Goal: Use online tool/utility: Use online tool/utility

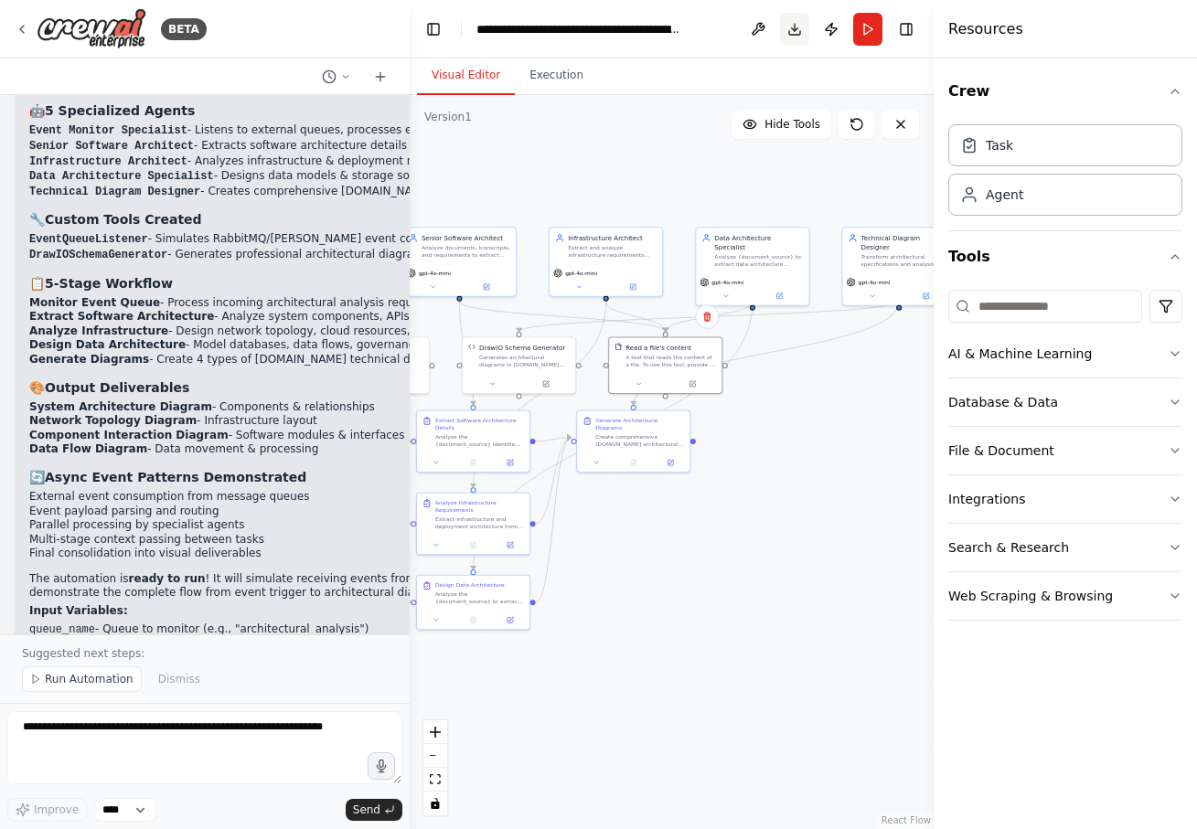
click at [800, 33] on button "Download" at bounding box center [794, 29] width 29 height 33
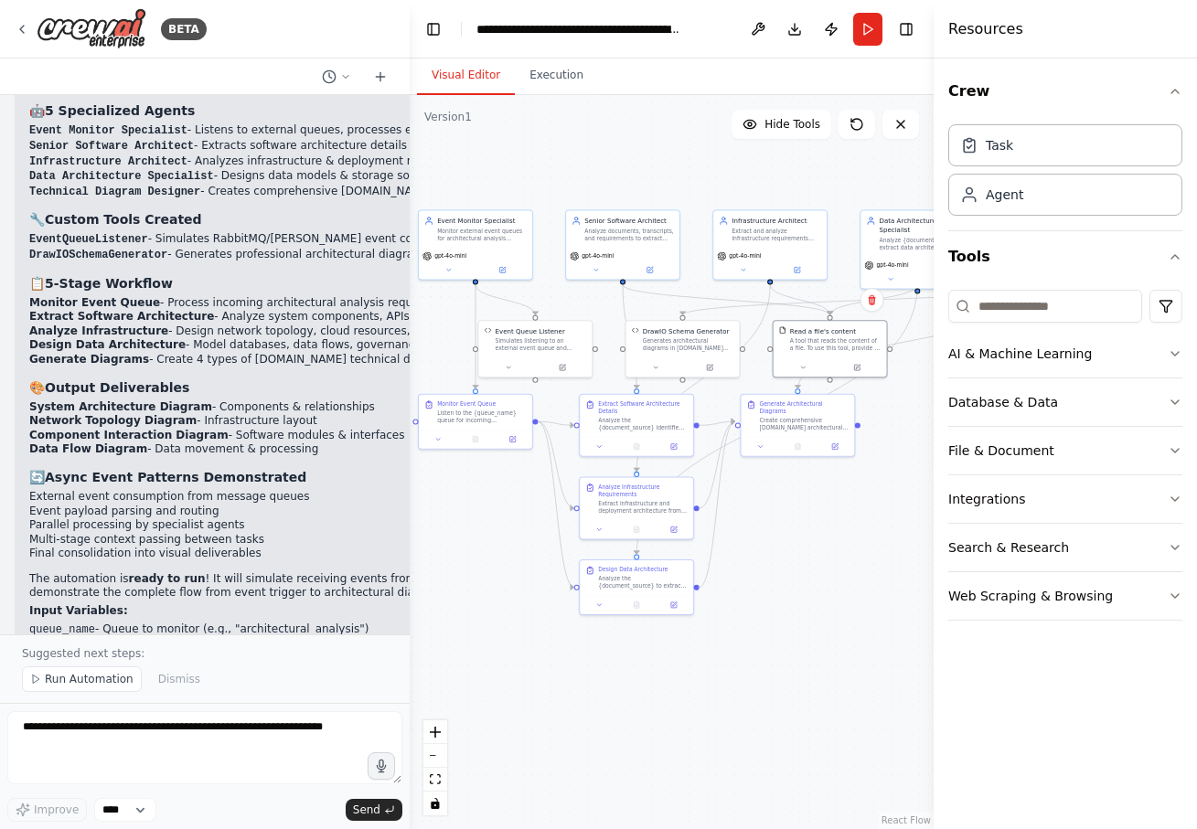
drag, startPoint x: 768, startPoint y: 578, endPoint x: 934, endPoint y: 563, distance: 167.0
click at [934, 563] on div "BETA Hello! I'm the CrewAI assistant. What kind of automation do you want to bu…" at bounding box center [598, 414] width 1197 height 829
click at [614, 563] on div "Design Data Architecture Analyze the {document_source} to extract data architec…" at bounding box center [636, 576] width 113 height 35
click at [616, 578] on div "Analyze the {document_source} to extract data architecture requirements includi…" at bounding box center [644, 581] width 90 height 15
click at [626, 506] on div "Extract infrastructure and deployment architecture from the {document_source} f…" at bounding box center [644, 506] width 90 height 15
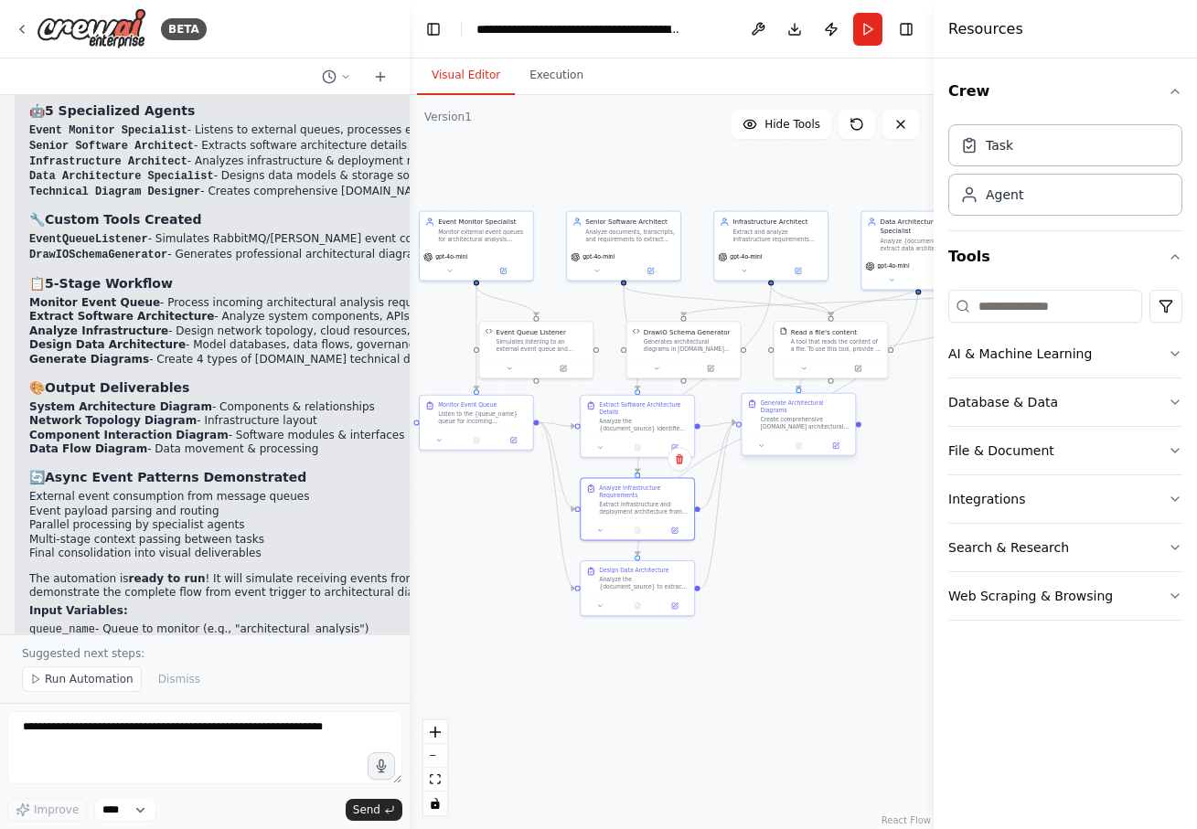
click at [798, 420] on div "Create comprehensive [DOMAIN_NAME] architectural diagrams based on the analysis…" at bounding box center [806, 423] width 90 height 15
click at [825, 338] on div "A tool that reads the content of a file. To use this tool, provide a 'file_path…" at bounding box center [836, 343] width 91 height 15
click at [888, 242] on div "Data Architecture Specialist Analyze {document_source} to extract data architec…" at bounding box center [917, 232] width 113 height 46
click at [684, 335] on div "DrawIO Schema Generator Generates architectural diagrams in [DOMAIN_NAME] XML f…" at bounding box center [689, 338] width 91 height 26
click at [530, 345] on div "Simulates listening to an external event queue and returns mock event data with…" at bounding box center [541, 343] width 91 height 15
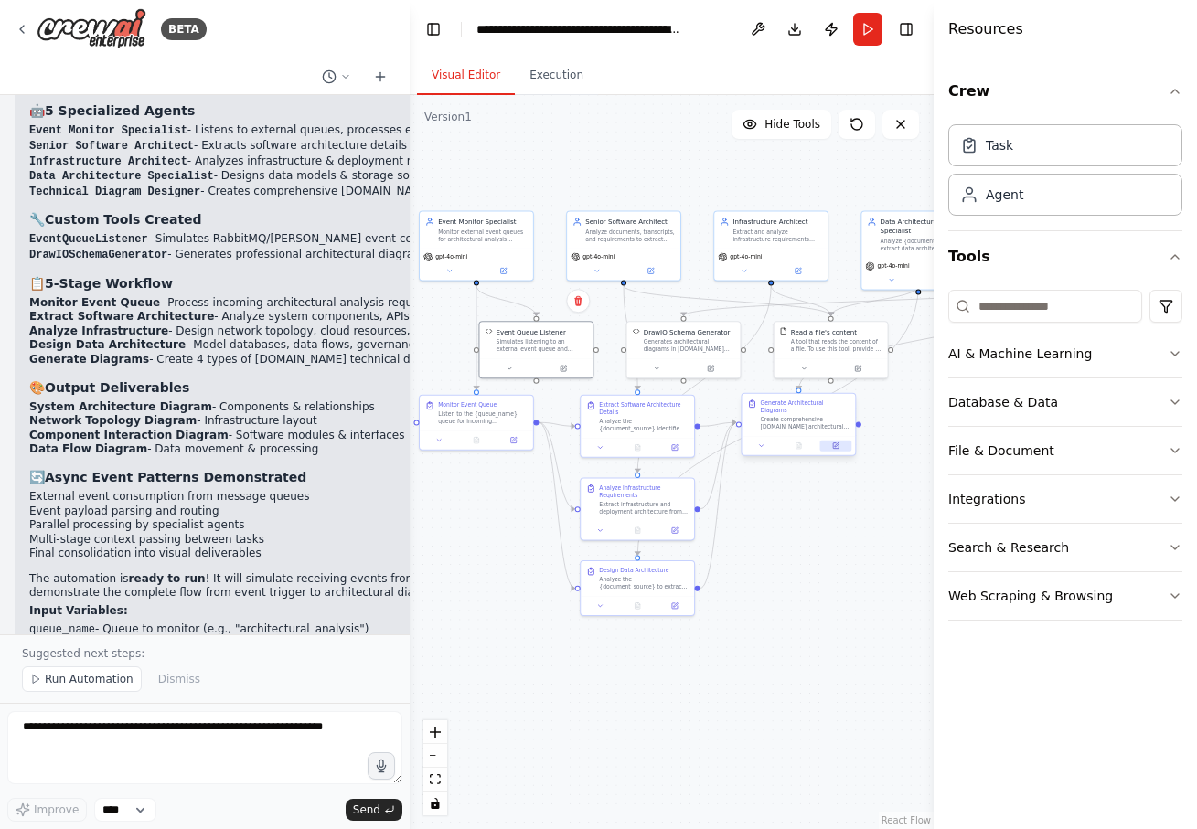
click at [830, 441] on button at bounding box center [836, 446] width 32 height 11
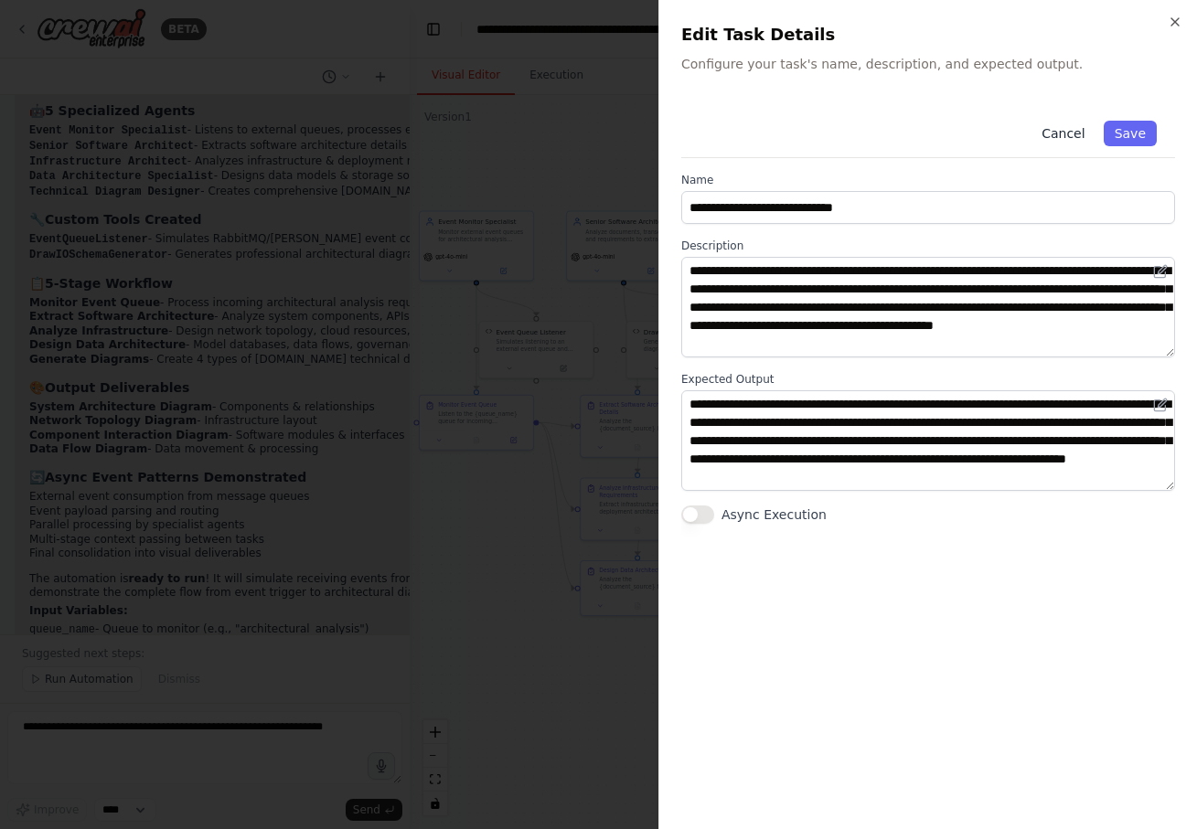
click at [1065, 143] on button "Cancel" at bounding box center [1062, 134] width 65 height 26
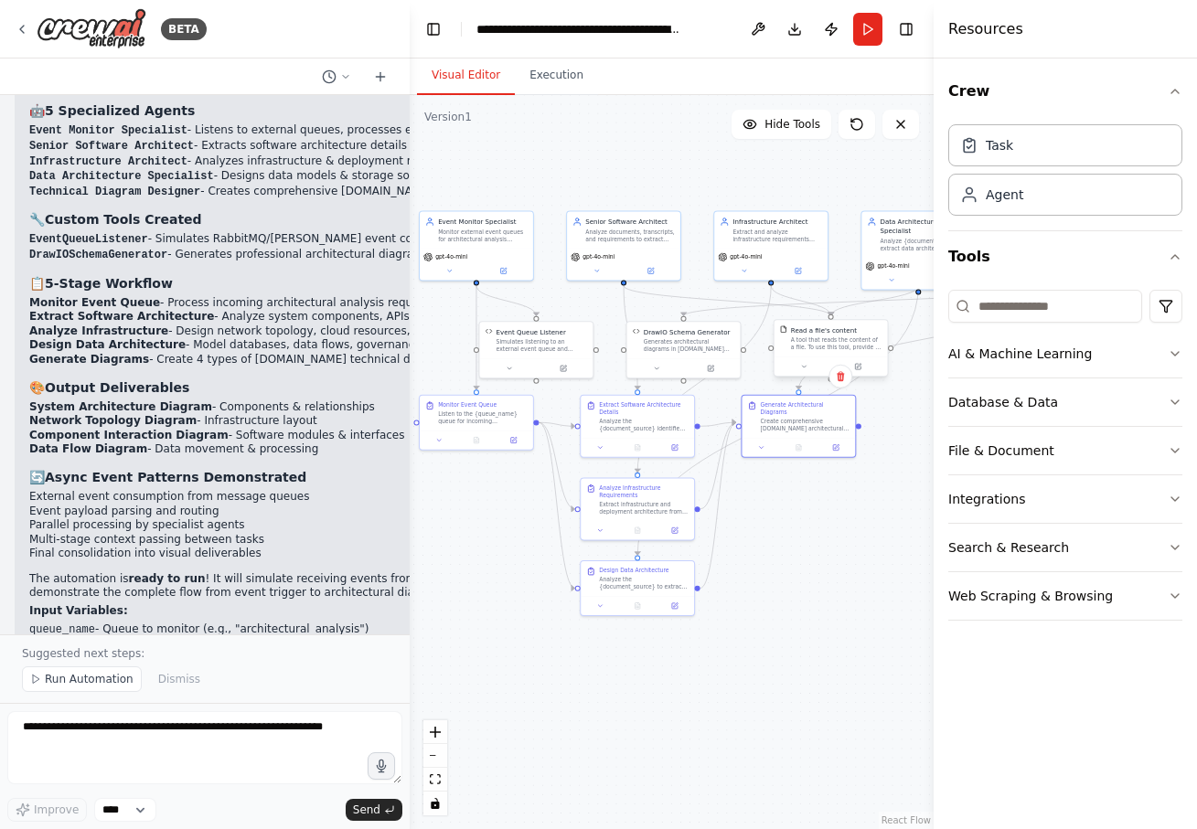
click at [820, 338] on div "A tool that reads the content of a file. To use this tool, provide a 'file_path…" at bounding box center [836, 343] width 91 height 15
click at [860, 370] on button at bounding box center [858, 366] width 52 height 11
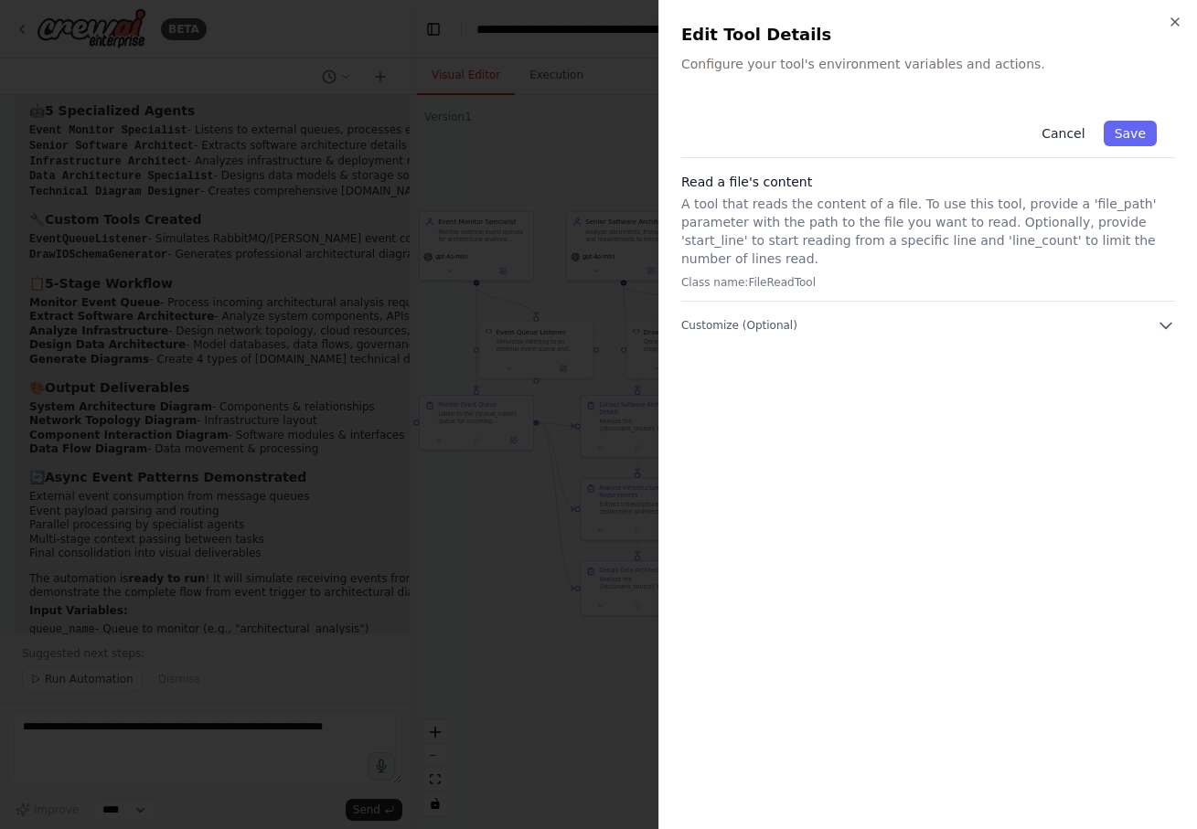
click at [1055, 135] on button "Cancel" at bounding box center [1062, 134] width 65 height 26
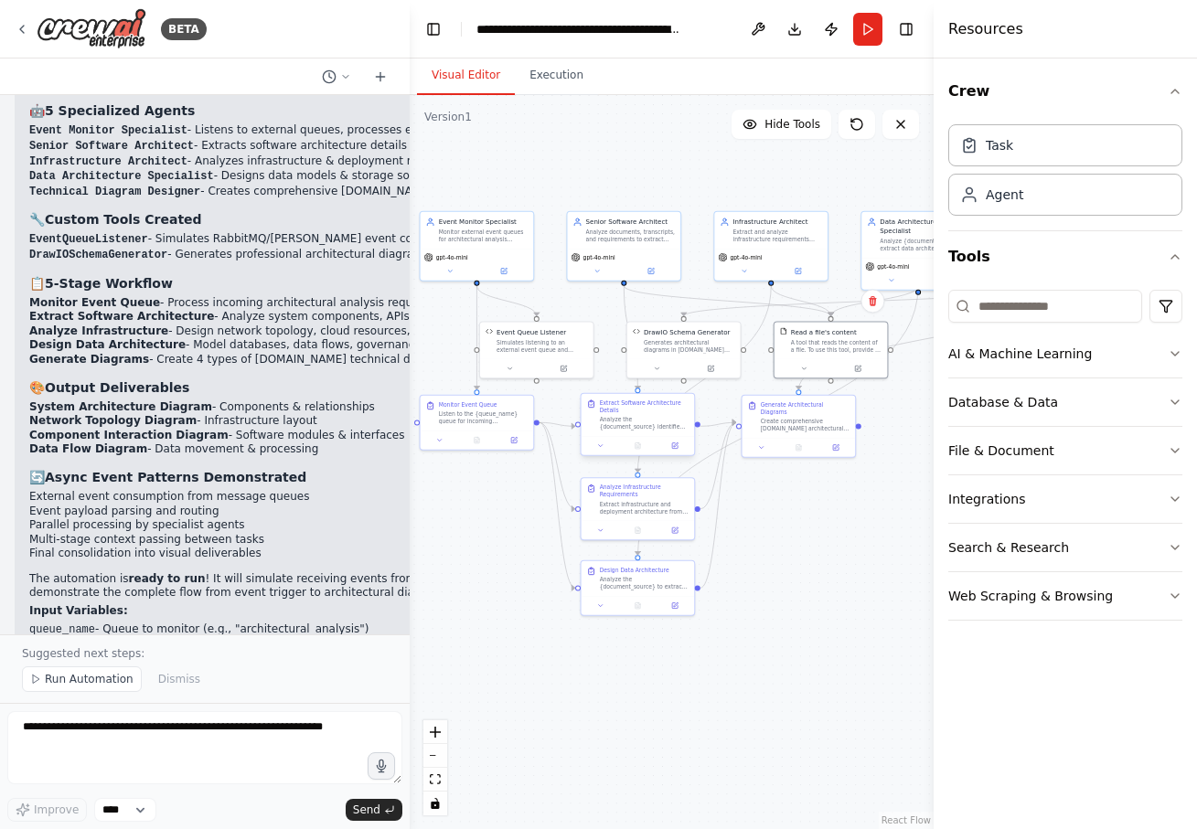
click at [664, 421] on div "Analyze the {document_source} identified in the event payload to extract compre…" at bounding box center [645, 423] width 90 height 15
click at [655, 421] on div "Analyze the {document_source} identified in the event payload to extract compre…" at bounding box center [645, 423] width 90 height 15
click at [685, 451] on button at bounding box center [675, 446] width 32 height 11
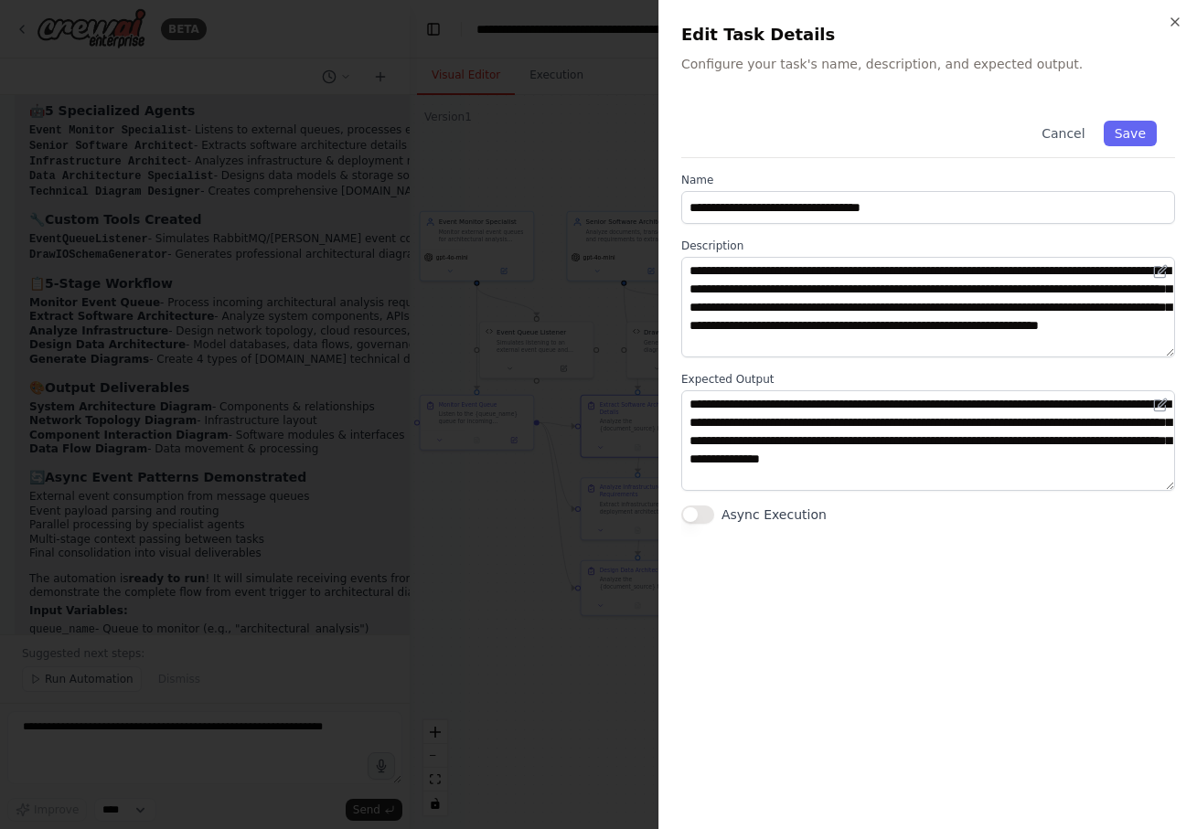
click at [476, 616] on div at bounding box center [598, 414] width 1197 height 829
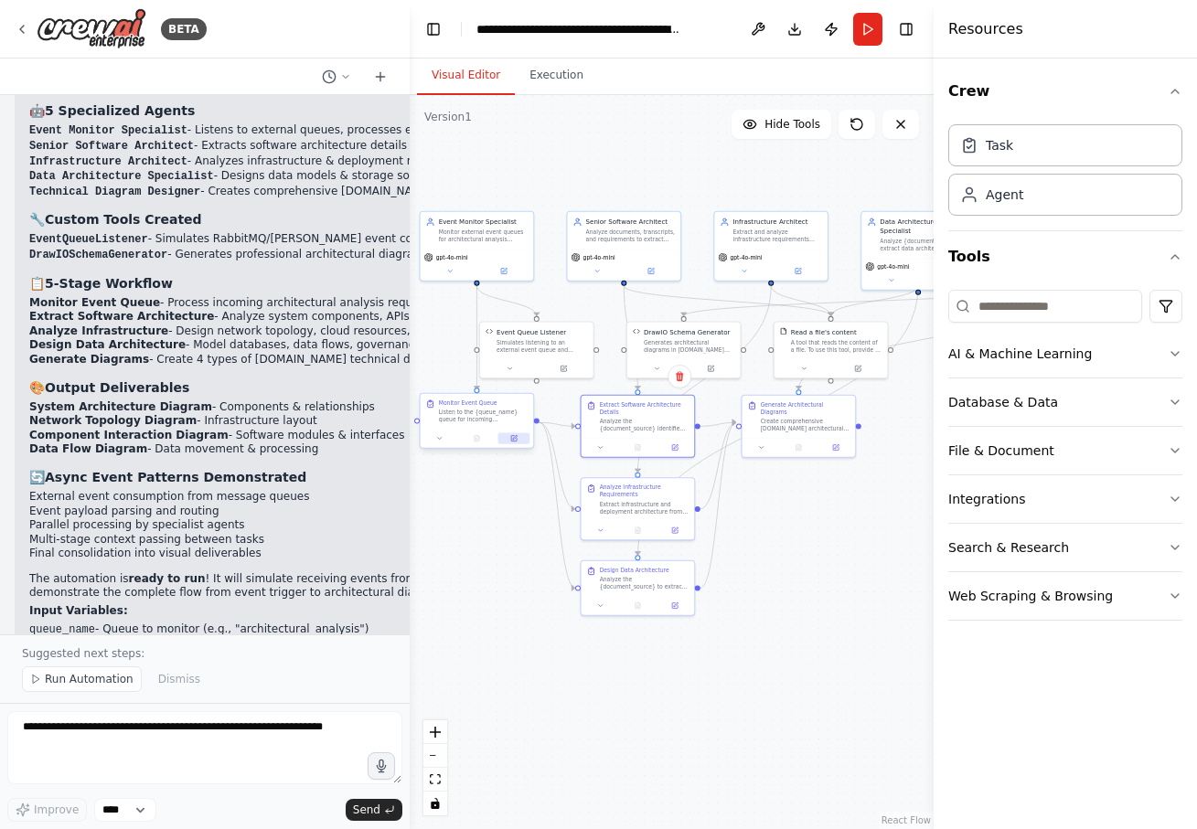
click at [511, 440] on icon at bounding box center [513, 438] width 5 height 5
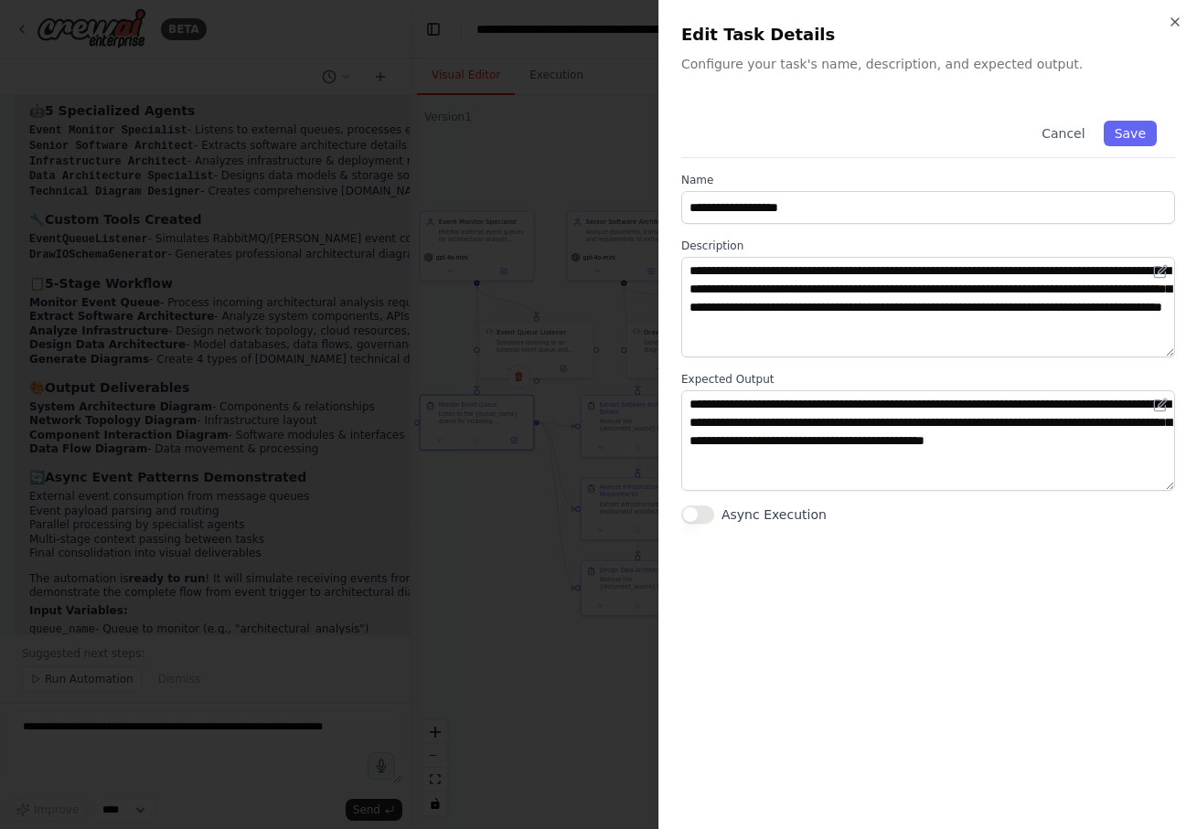
click at [499, 566] on div at bounding box center [598, 414] width 1197 height 829
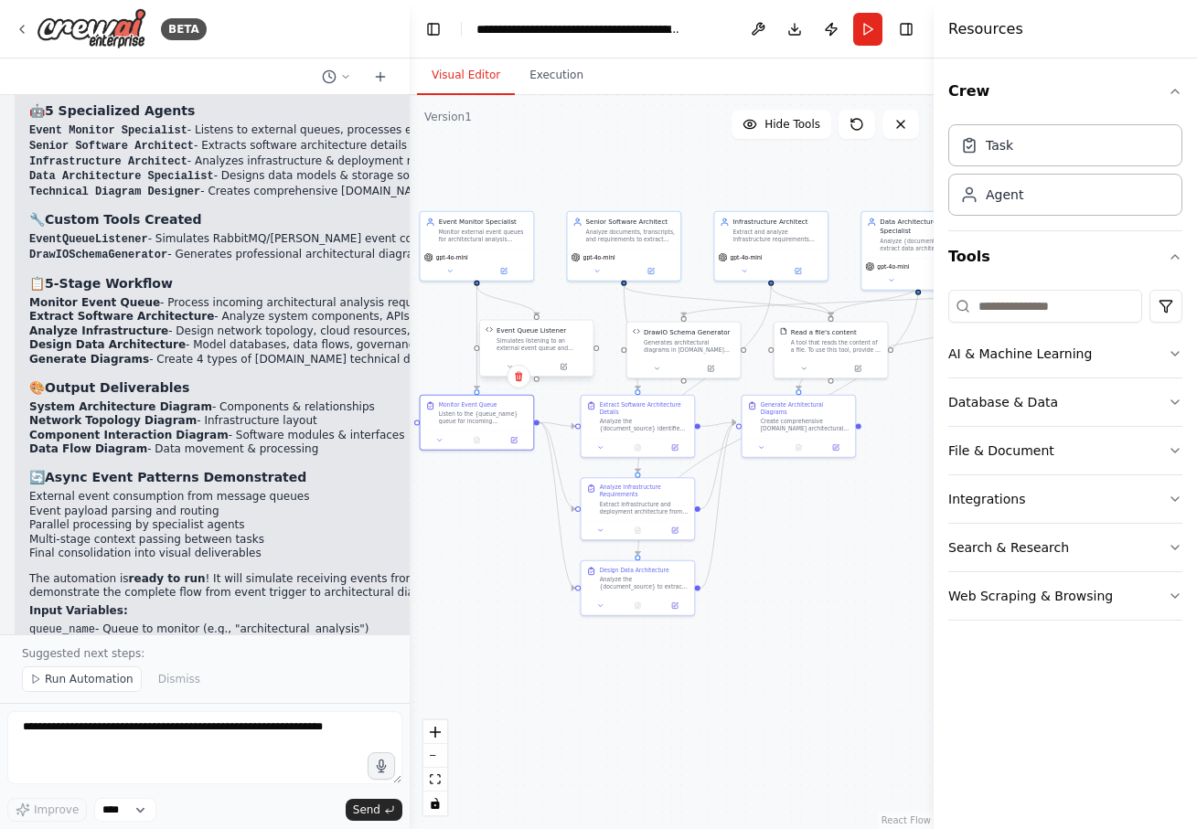
click at [563, 373] on div at bounding box center [536, 366] width 113 height 19
click at [563, 367] on icon at bounding box center [562, 366] width 5 height 5
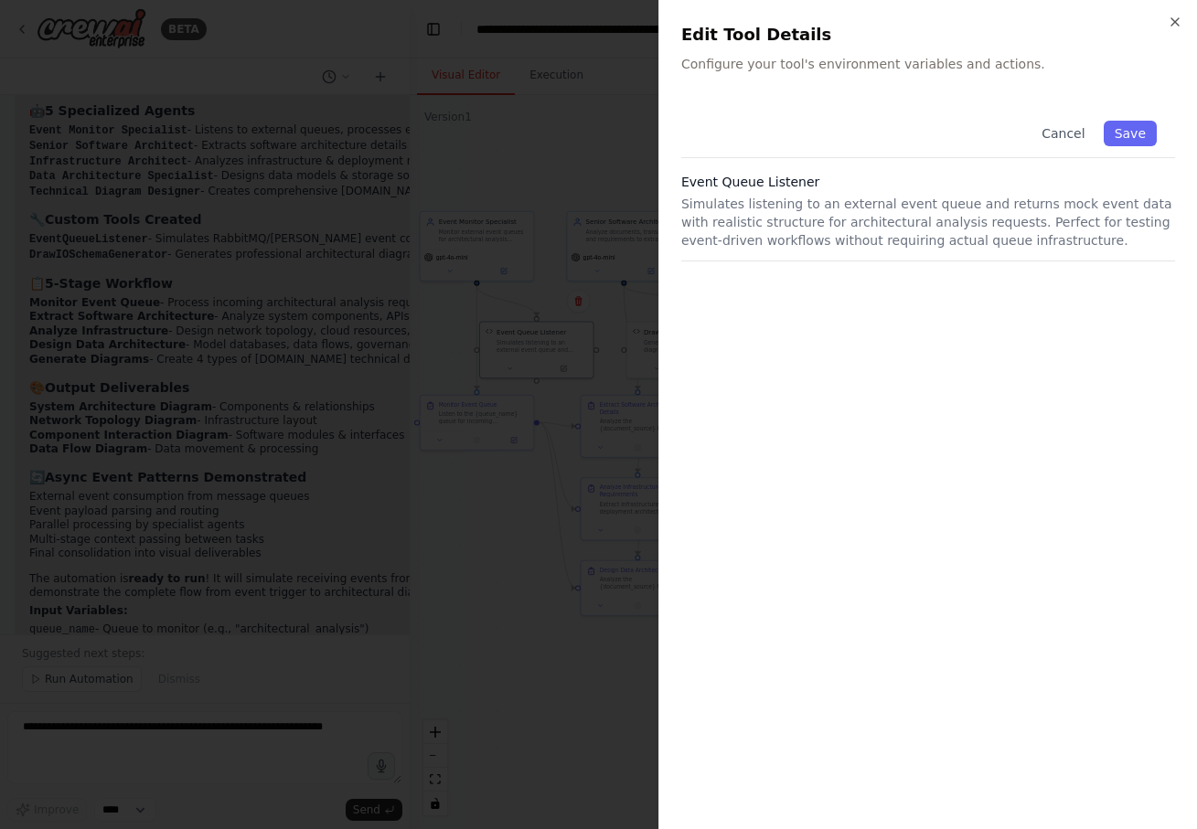
click at [502, 546] on div at bounding box center [598, 414] width 1197 height 829
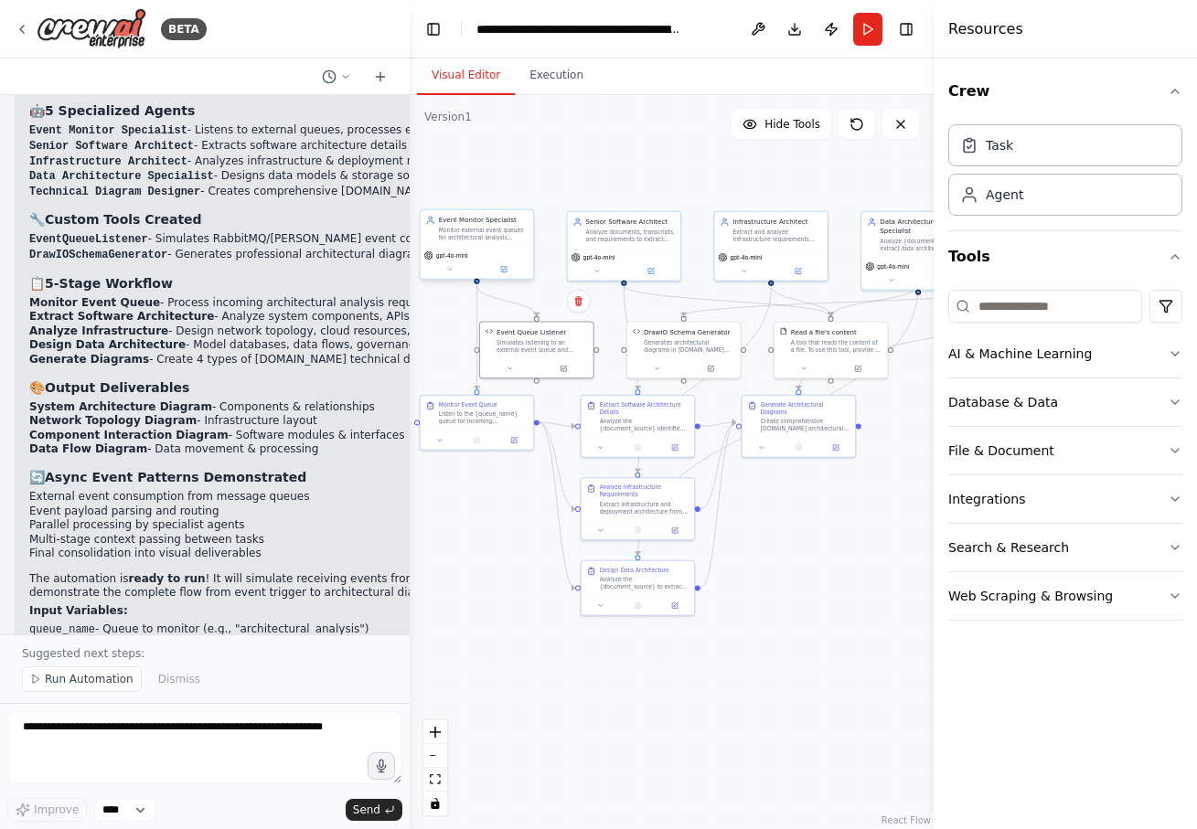
click at [504, 238] on div "Monitor external event queues for architectural analysis requests from systems …" at bounding box center [484, 234] width 90 height 15
click at [512, 270] on button at bounding box center [503, 269] width 52 height 11
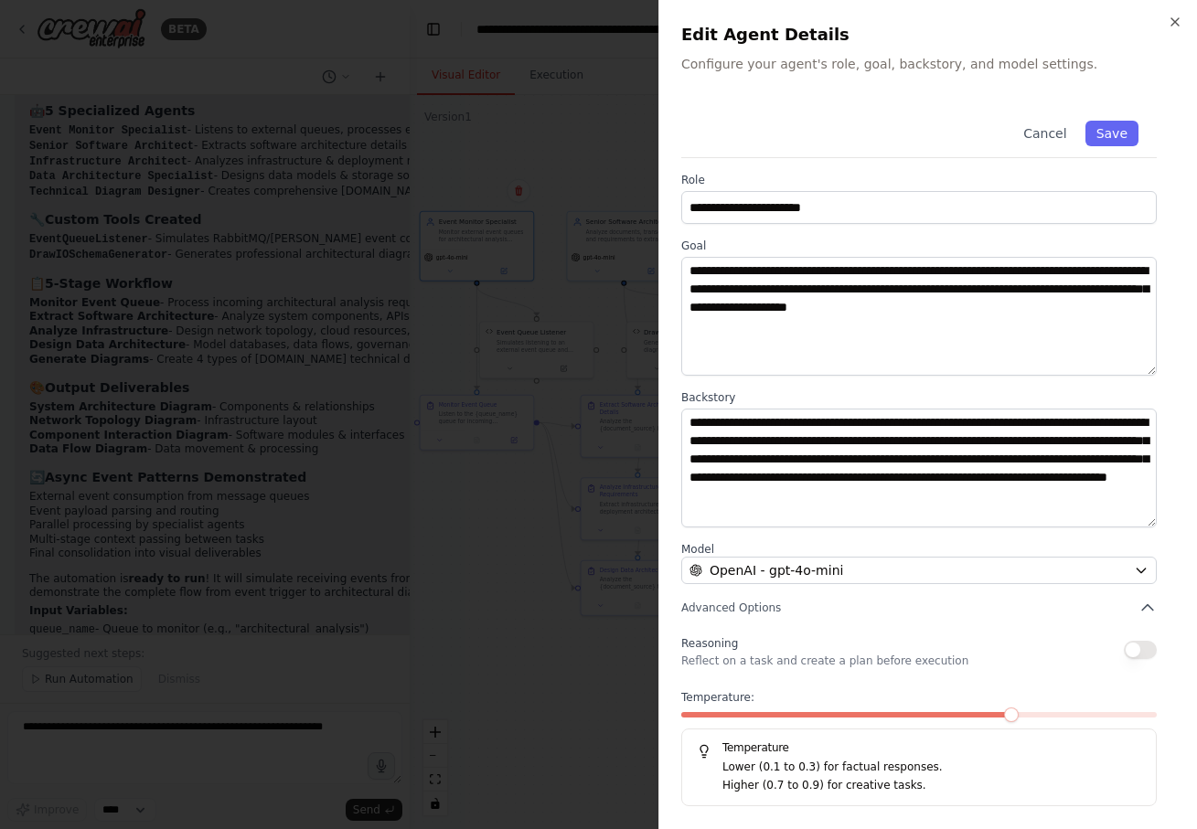
click at [554, 674] on div at bounding box center [598, 414] width 1197 height 829
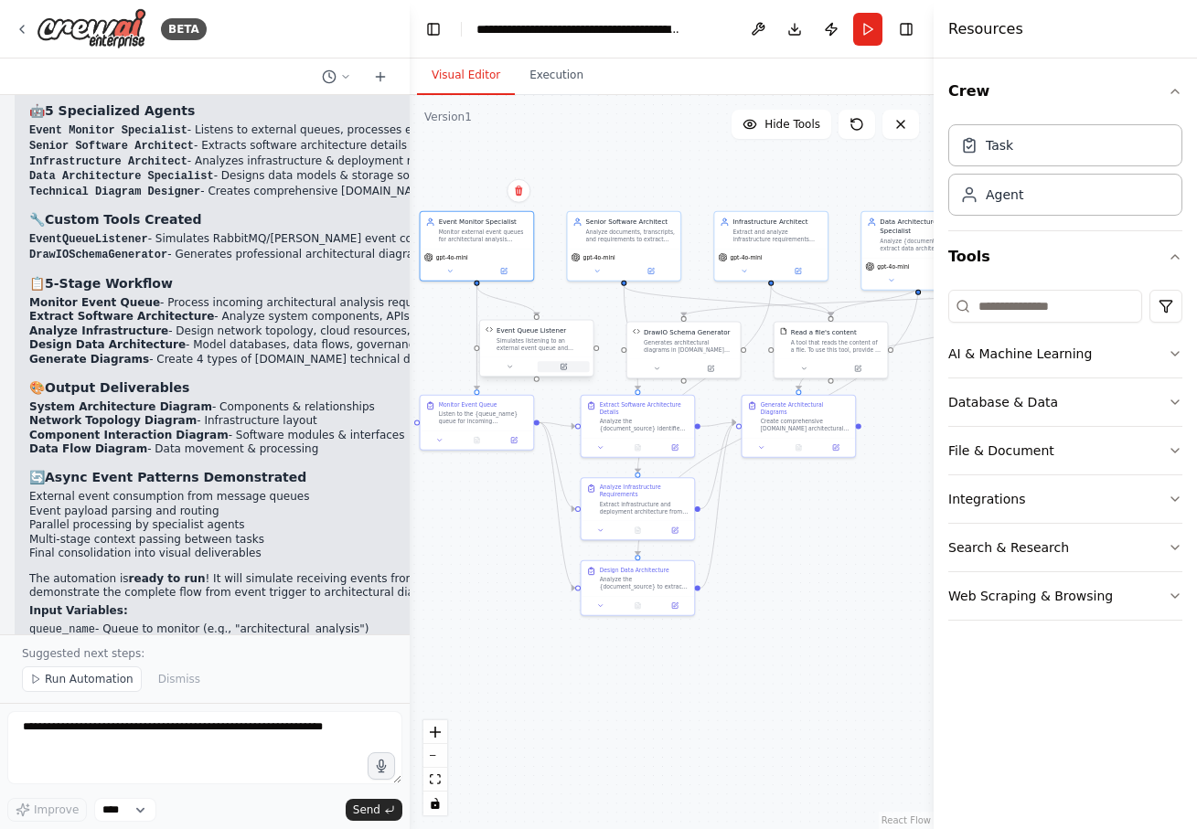
click at [564, 371] on button at bounding box center [564, 366] width 52 height 11
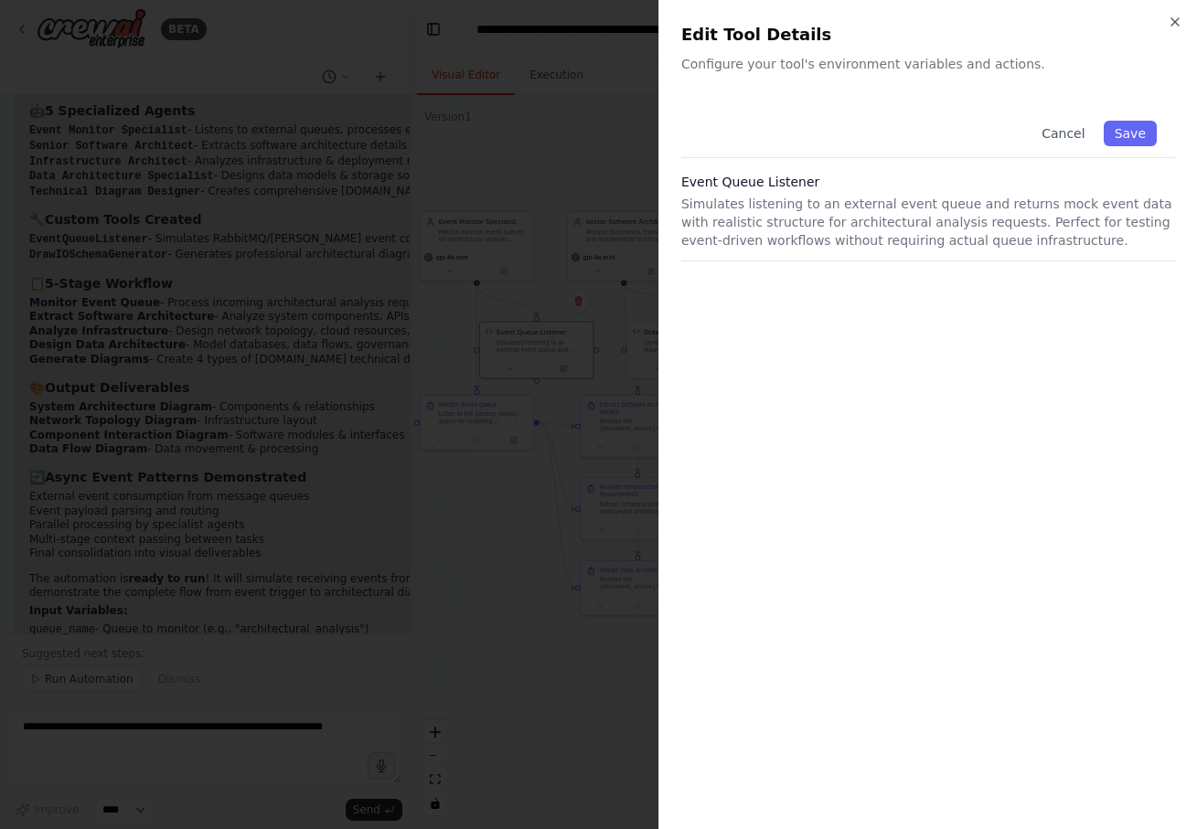
click at [558, 605] on div at bounding box center [598, 414] width 1197 height 829
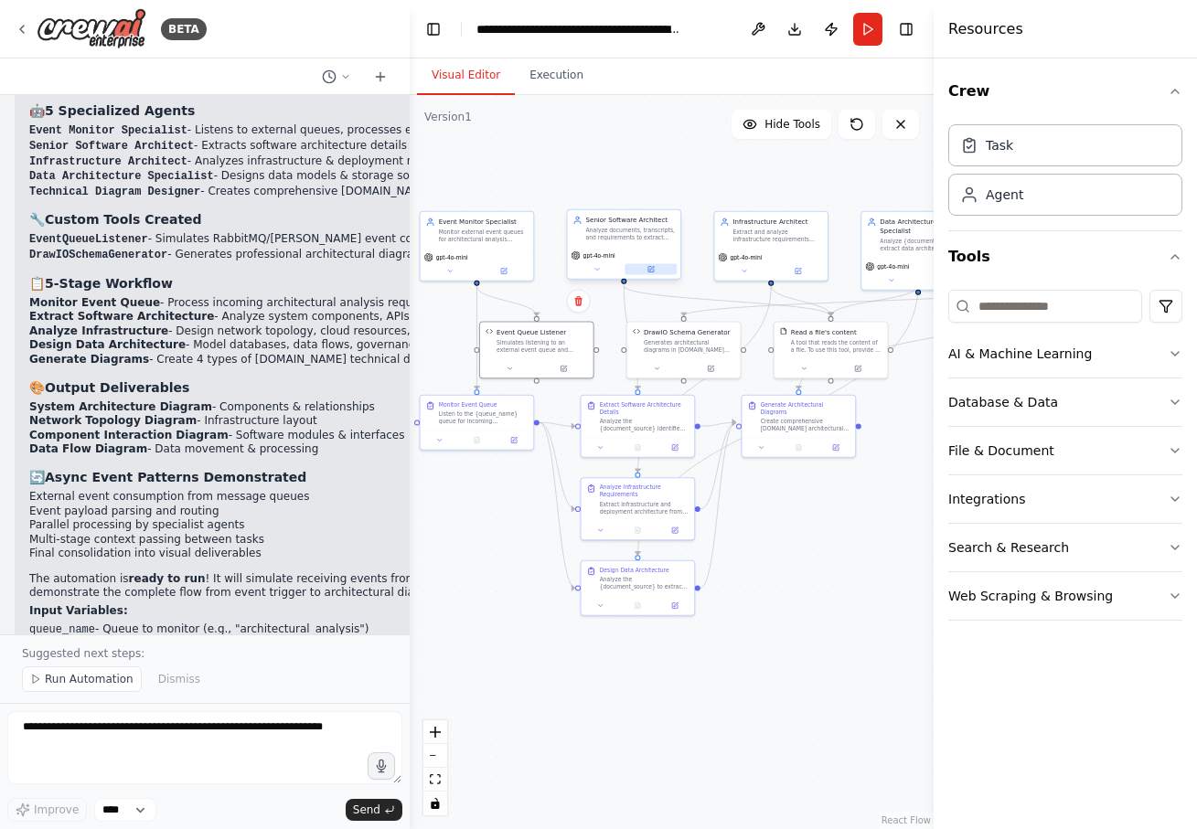
click at [647, 271] on icon at bounding box center [650, 269] width 7 height 7
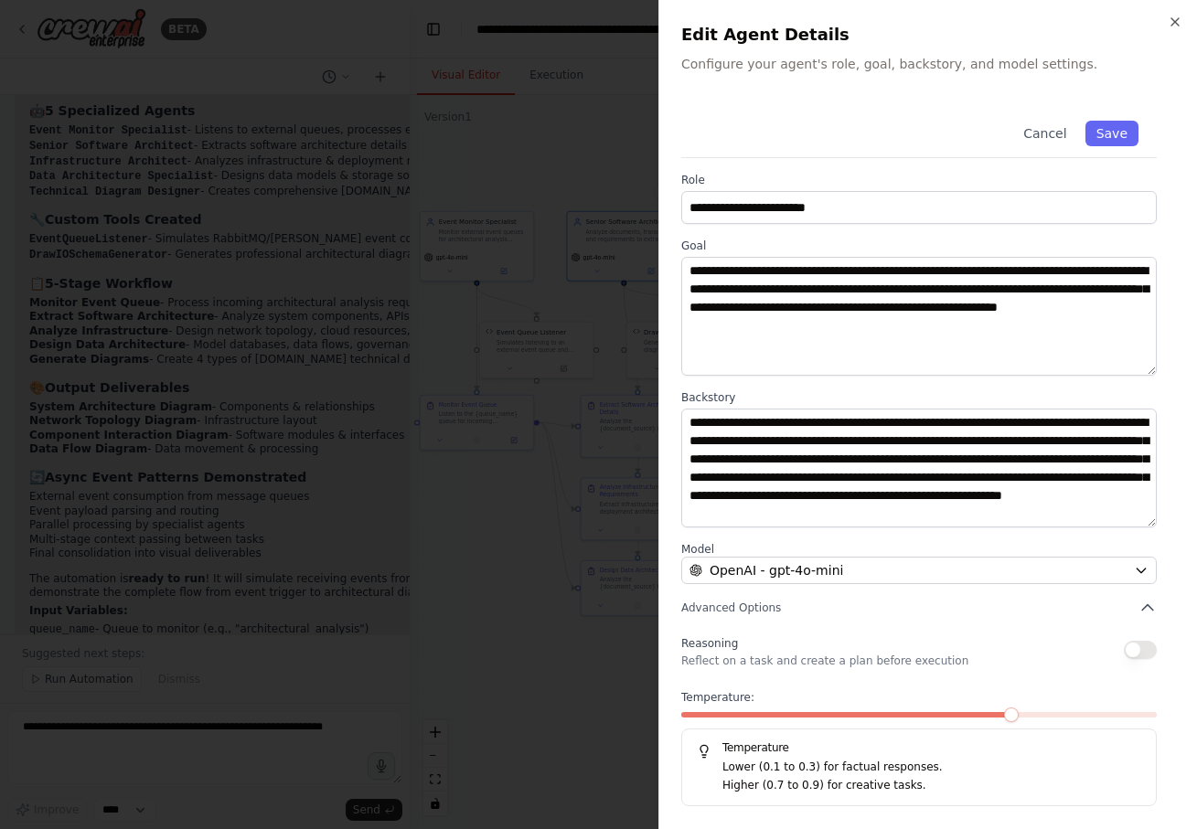
click at [490, 677] on div at bounding box center [598, 414] width 1197 height 829
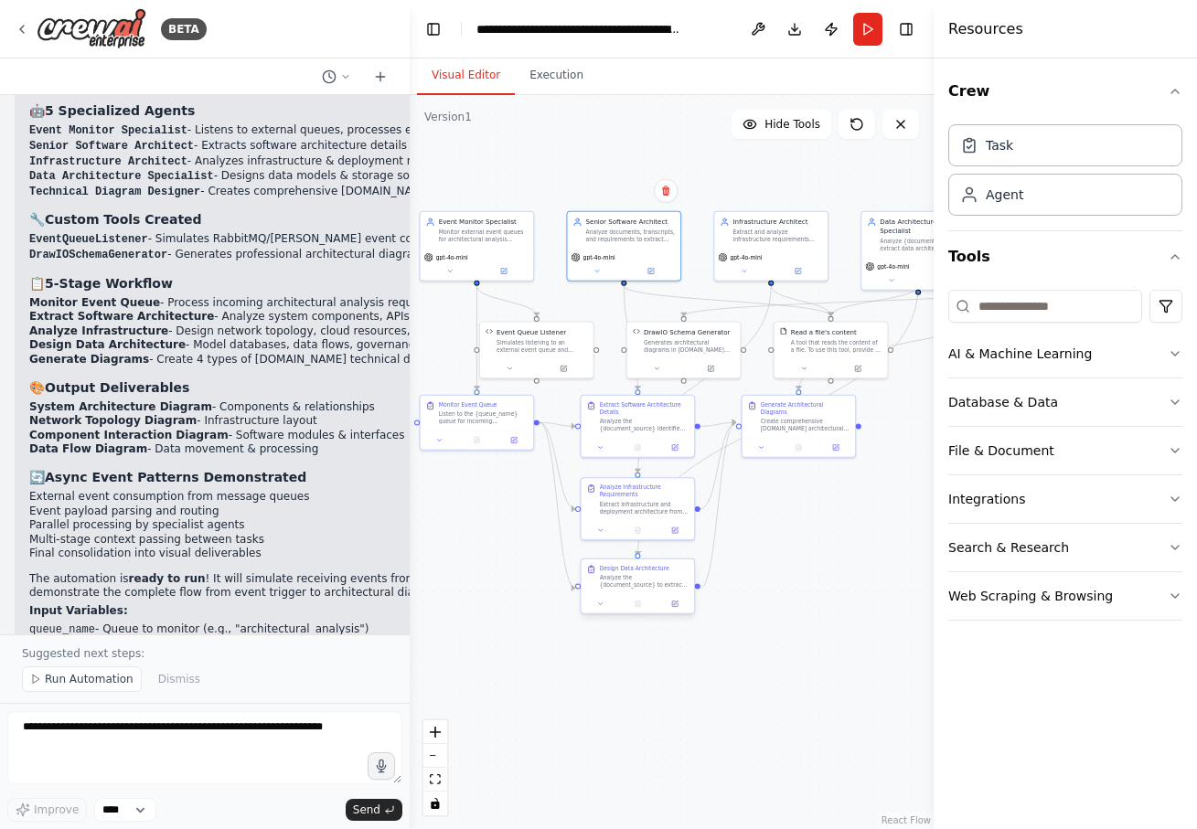
click at [625, 580] on div "Analyze the {document_source} to extract data architecture requirements includi…" at bounding box center [645, 581] width 90 height 15
click at [674, 604] on icon at bounding box center [676, 603] width 5 height 5
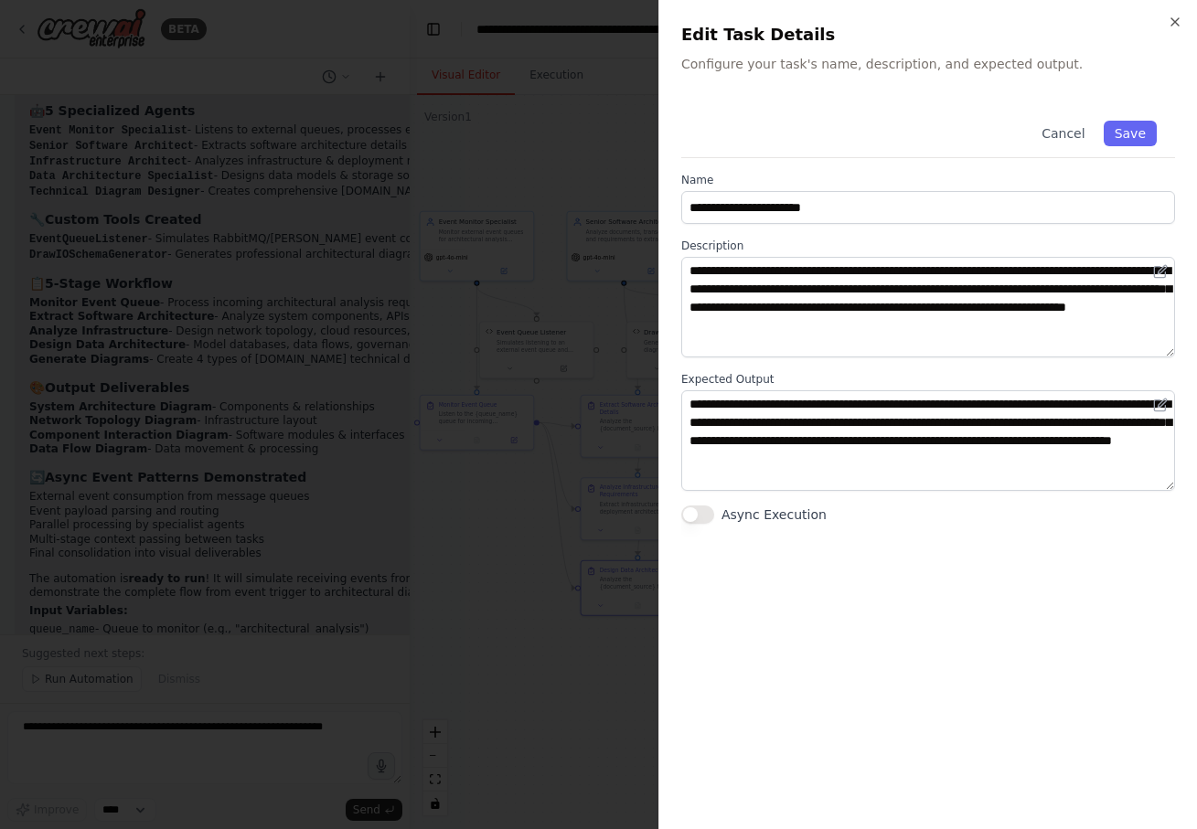
click at [520, 627] on div at bounding box center [598, 414] width 1197 height 829
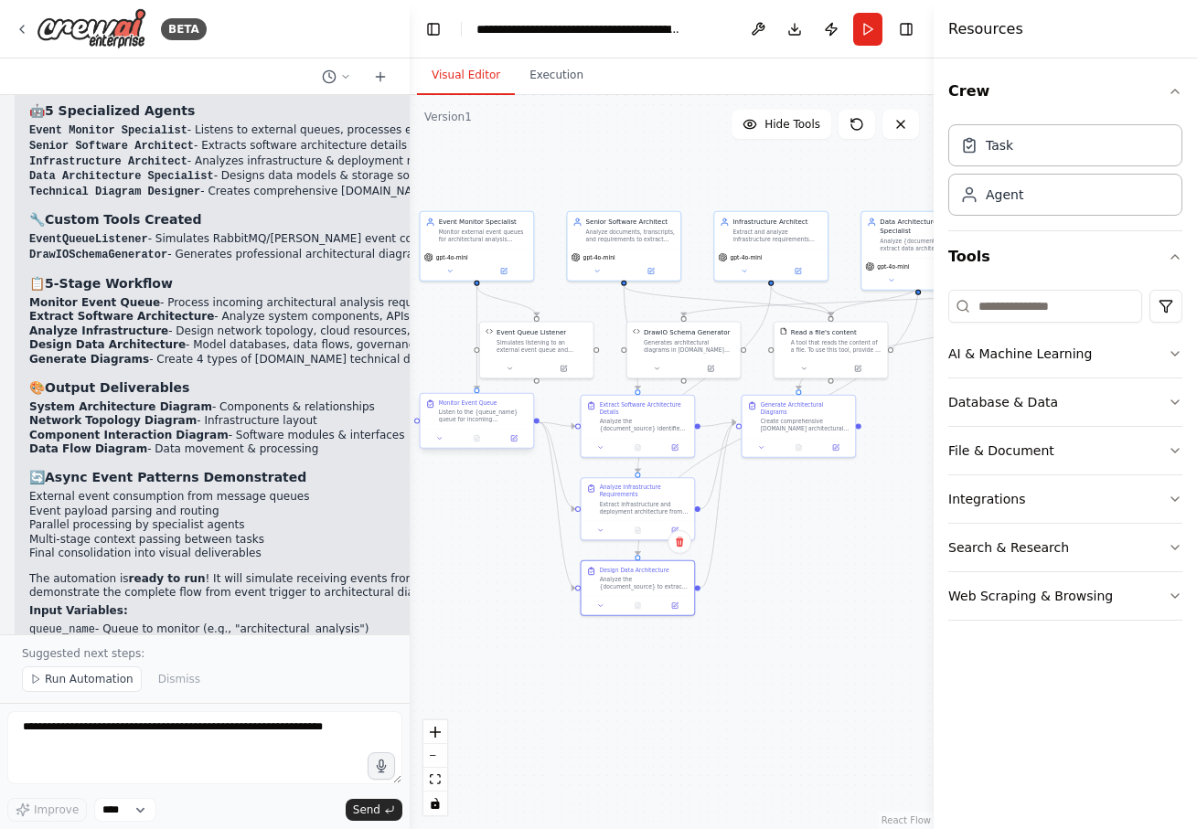
click at [473, 415] on div "Listen to the {queue_name} queue for incoming architectural analysis events. Fi…" at bounding box center [484, 416] width 90 height 15
click at [509, 444] on div at bounding box center [477, 438] width 113 height 19
click at [507, 441] on button at bounding box center [514, 438] width 32 height 11
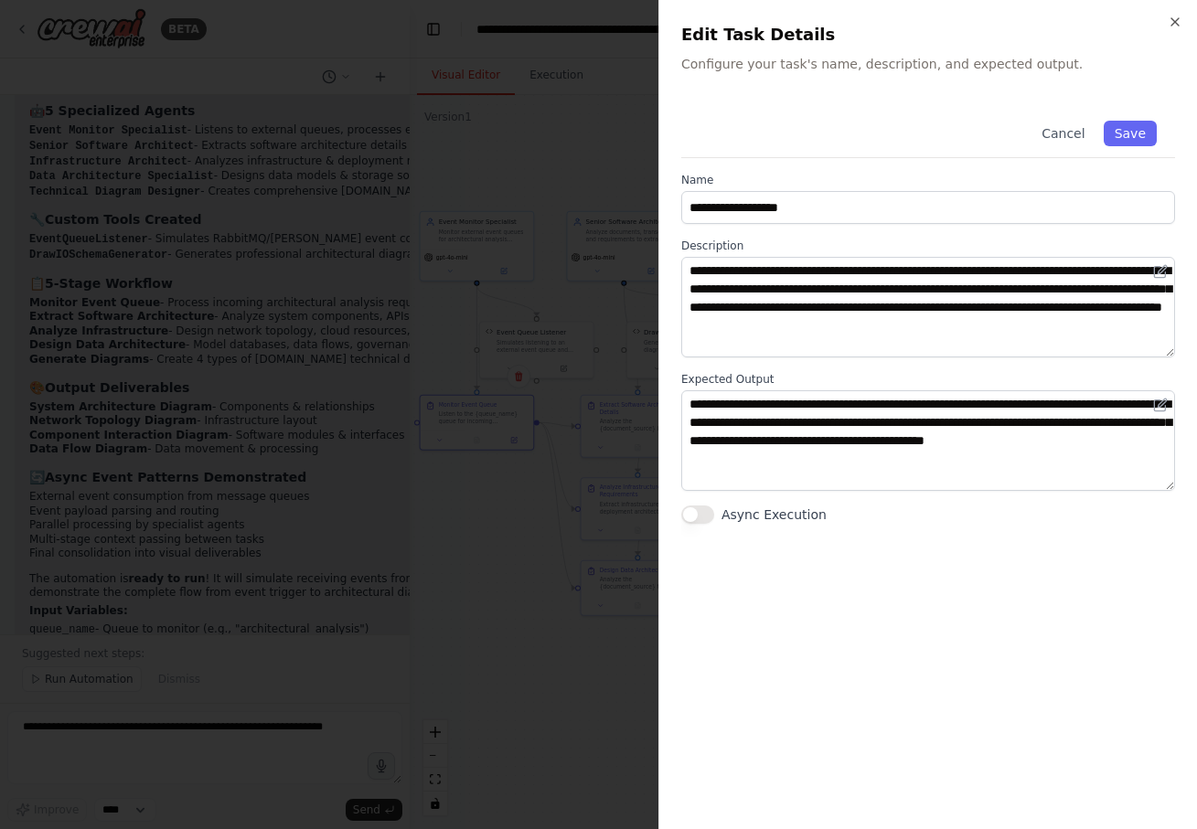
click at [509, 606] on div at bounding box center [598, 414] width 1197 height 829
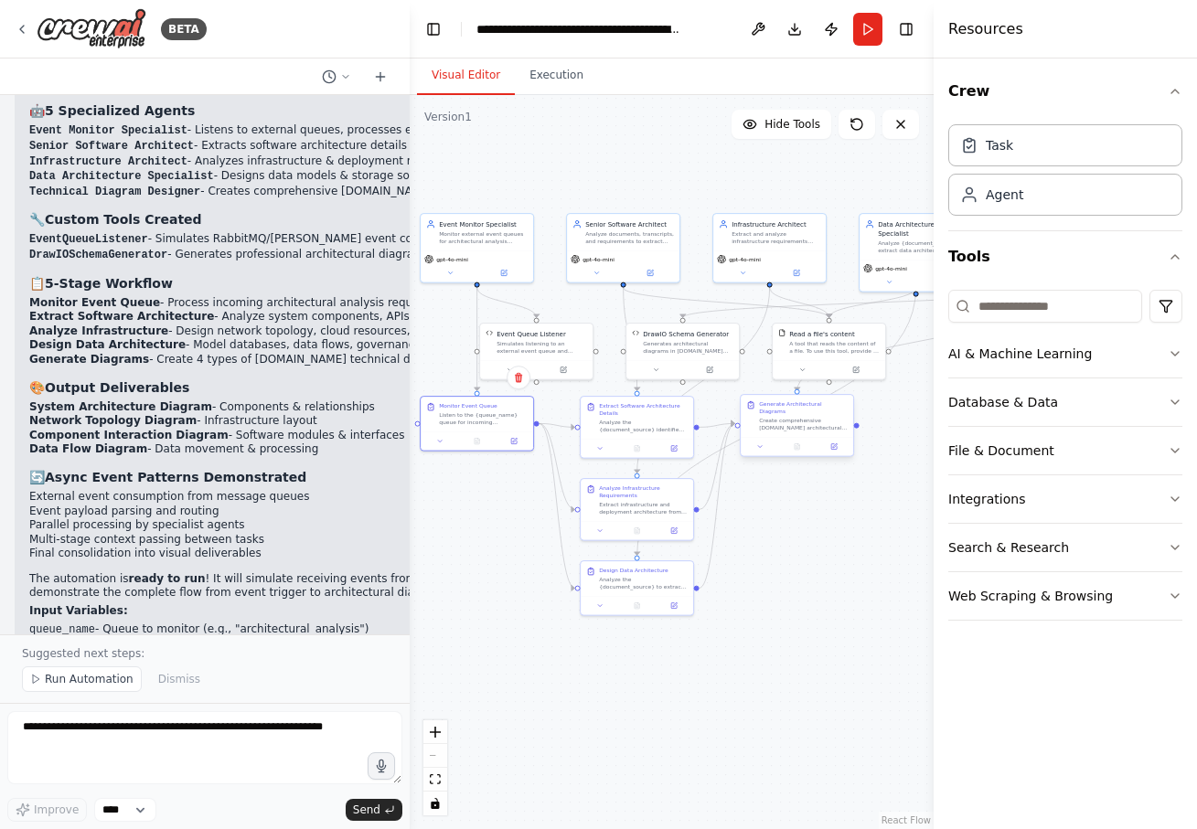
click at [799, 405] on div "Generate Architectural Diagrams" at bounding box center [803, 407] width 89 height 15
click at [834, 446] on div at bounding box center [796, 446] width 112 height 19
click at [834, 444] on icon at bounding box center [833, 446] width 5 height 5
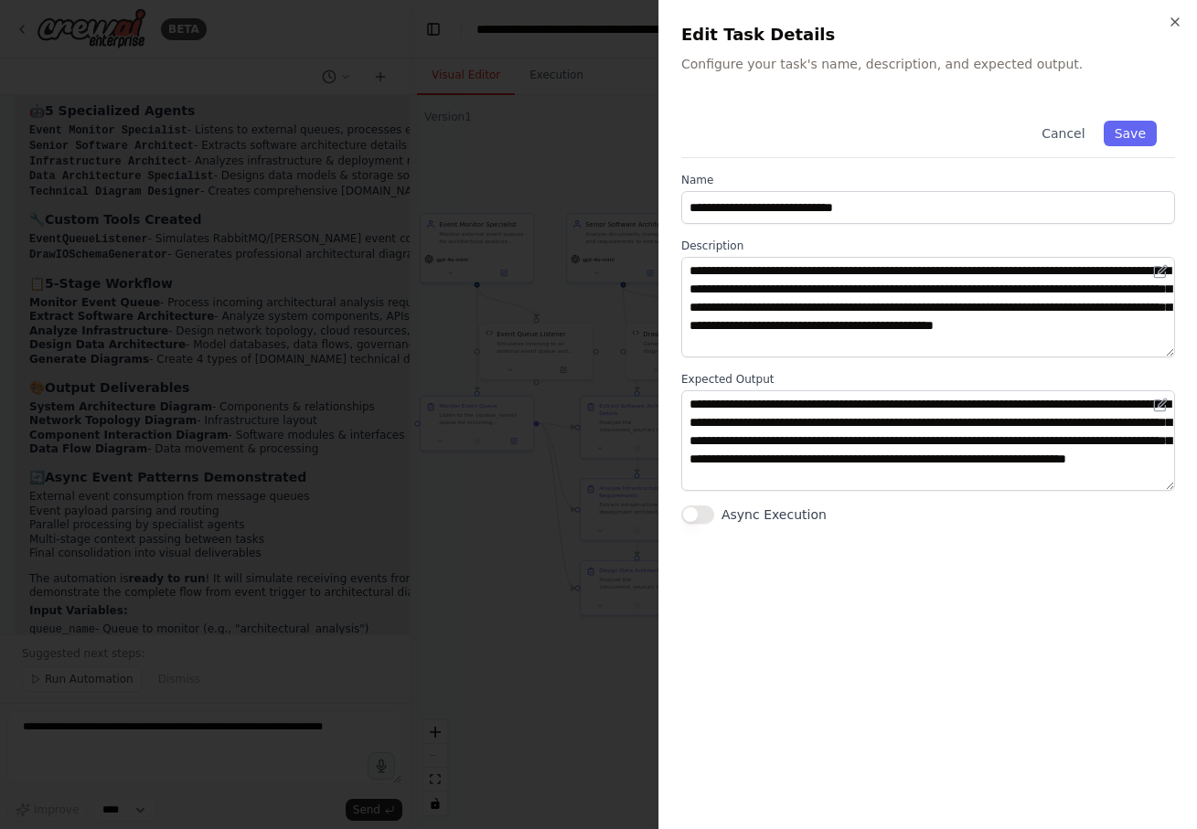
scroll to position [18, 0]
click at [526, 701] on div at bounding box center [598, 414] width 1197 height 829
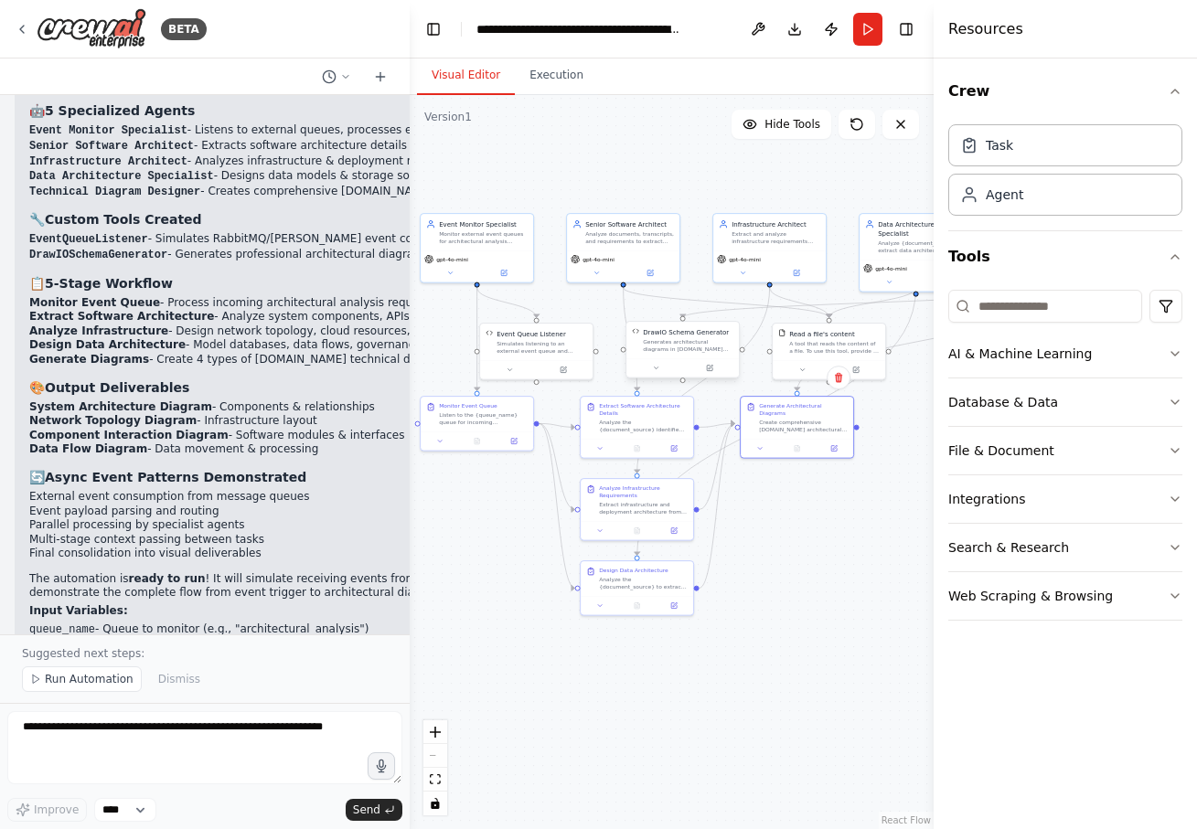
click at [673, 357] on div "DrawIO Schema Generator Generates architectural diagrams in [DOMAIN_NAME] XML f…" at bounding box center [682, 340] width 112 height 37
click at [715, 372] on button at bounding box center [710, 368] width 52 height 11
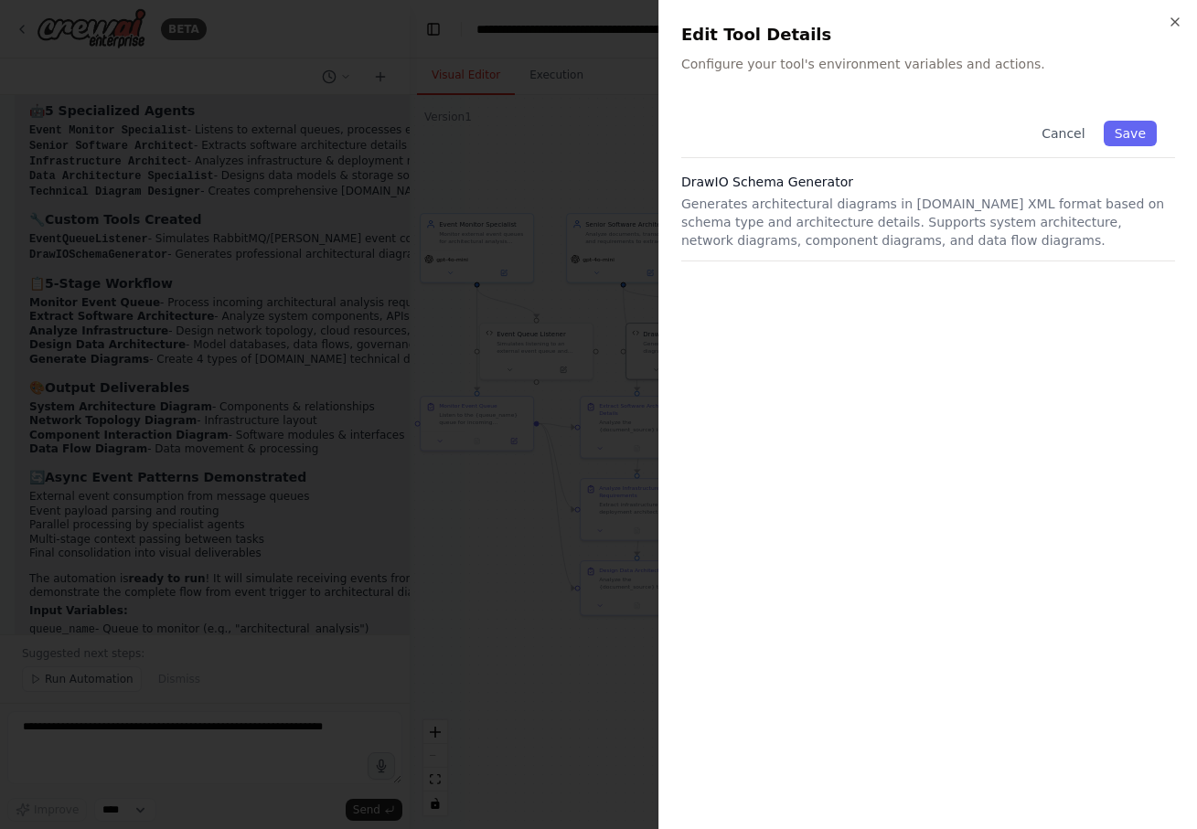
click at [516, 655] on div at bounding box center [598, 414] width 1197 height 829
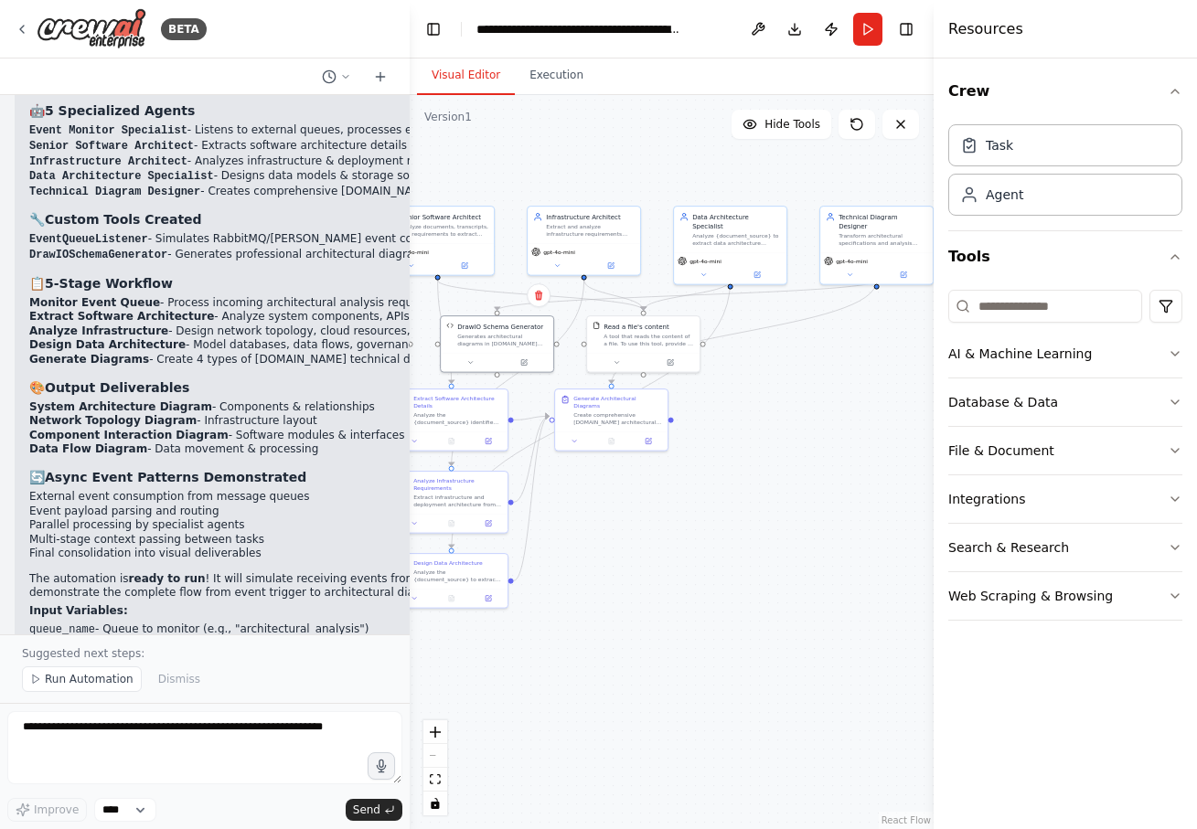
drag, startPoint x: 804, startPoint y: 655, endPoint x: 619, endPoint y: 647, distance: 184.8
click at [618, 647] on div ".deletable-edge-delete-btn { width: 20px; height: 20px; border: 0px solid #ffff…" at bounding box center [672, 462] width 524 height 734
click at [711, 230] on div "Analyze {document_source} to extract data architecture requirements including d…" at bounding box center [736, 237] width 89 height 15
click at [754, 271] on icon at bounding box center [756, 273] width 5 height 5
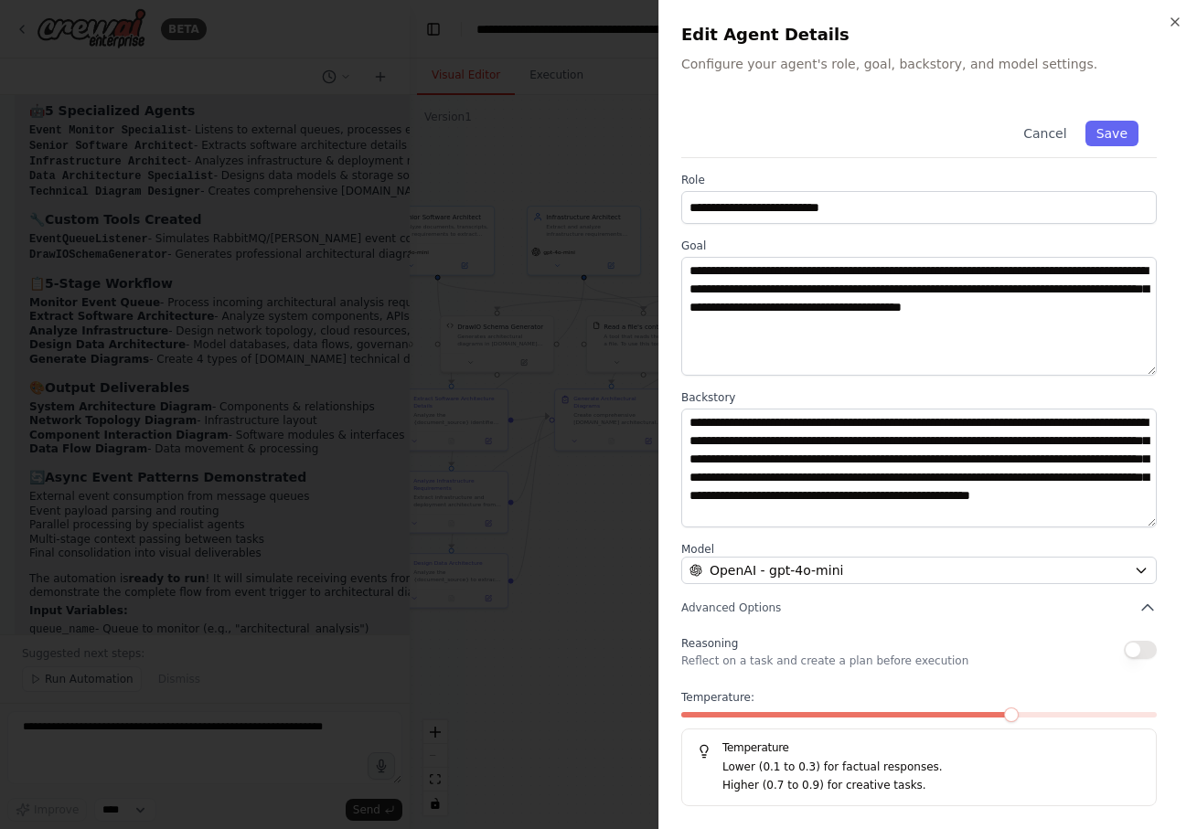
click at [597, 731] on div at bounding box center [598, 414] width 1197 height 829
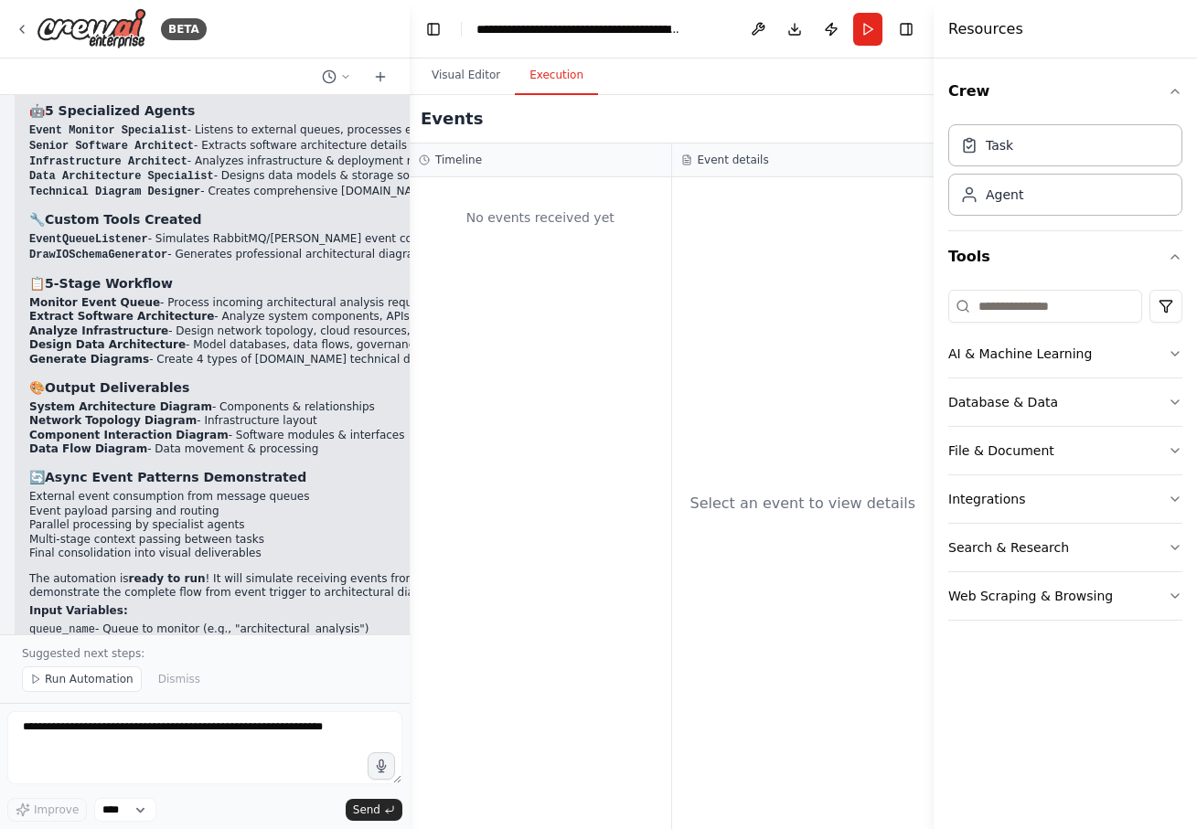
click at [552, 89] on button "Execution" at bounding box center [556, 76] width 83 height 38
click at [870, 25] on button "Run" at bounding box center [867, 29] width 29 height 33
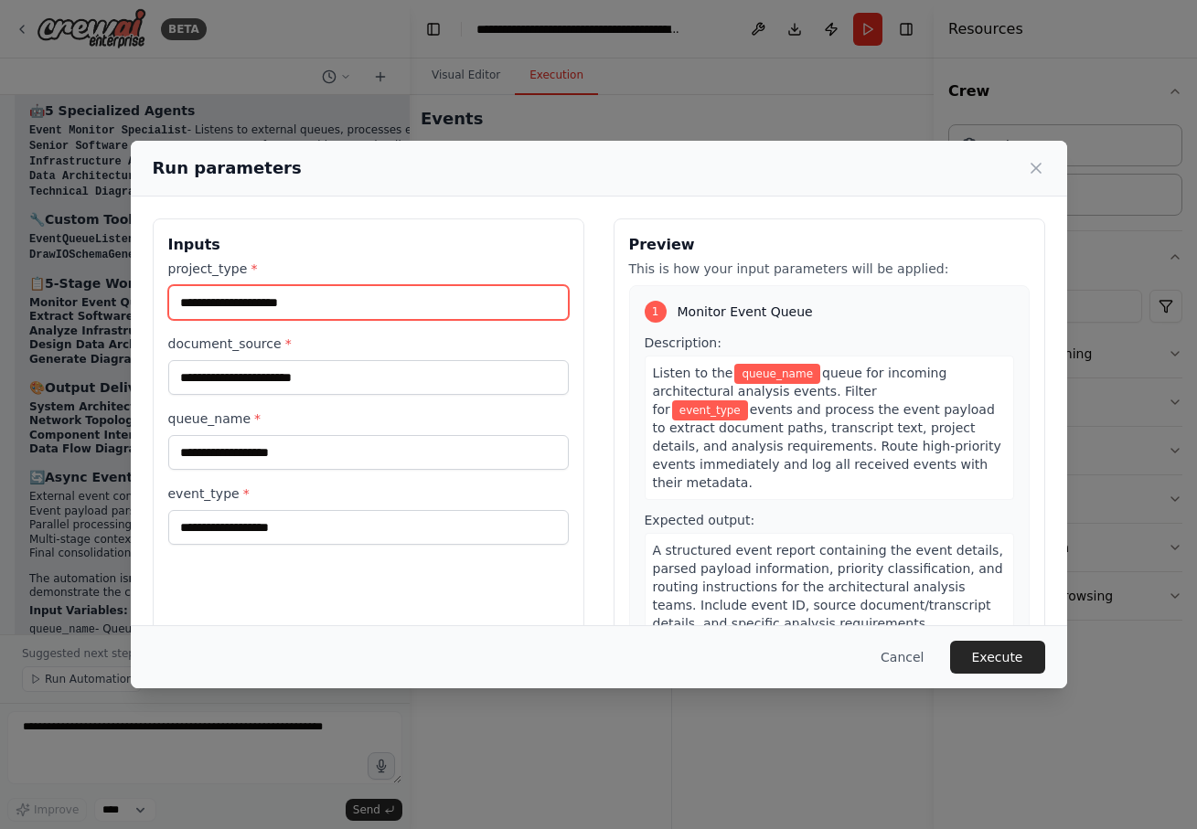
click at [422, 309] on input "project_type *" at bounding box center [368, 302] width 400 height 35
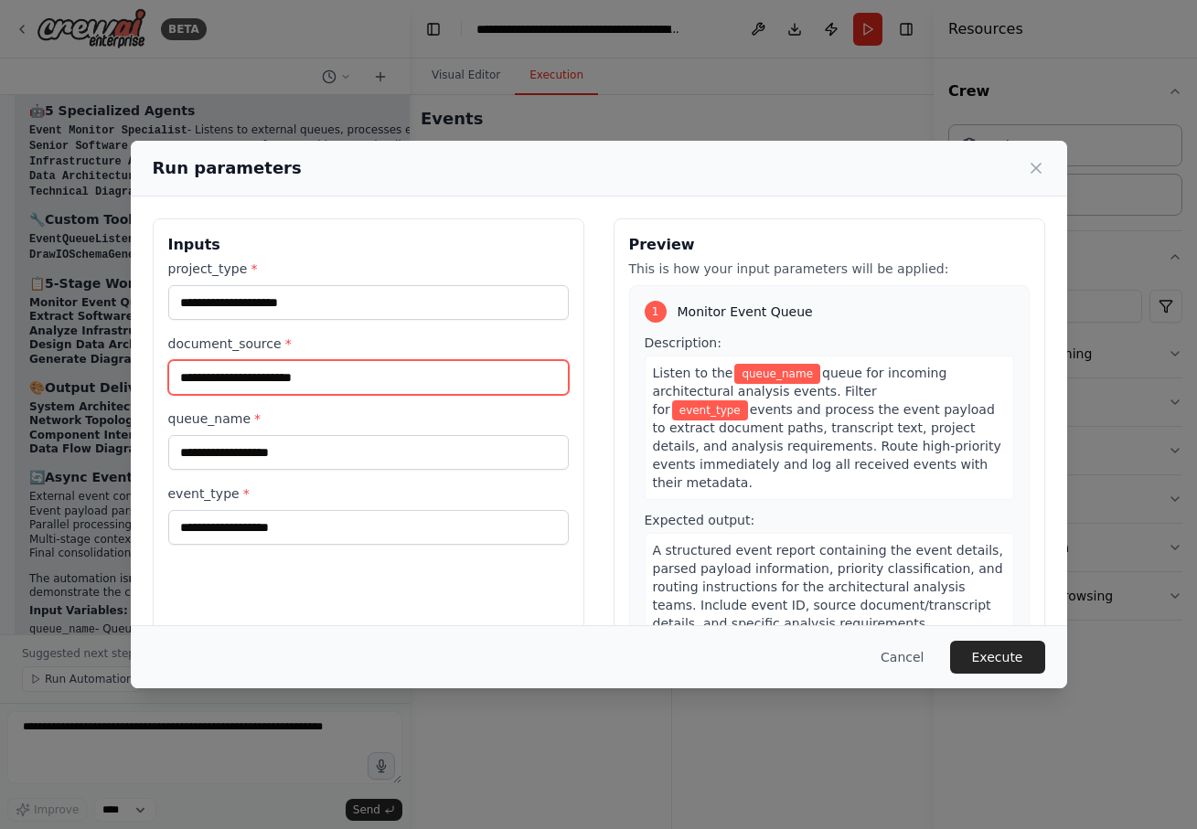
click at [413, 387] on input "document_source *" at bounding box center [368, 377] width 400 height 35
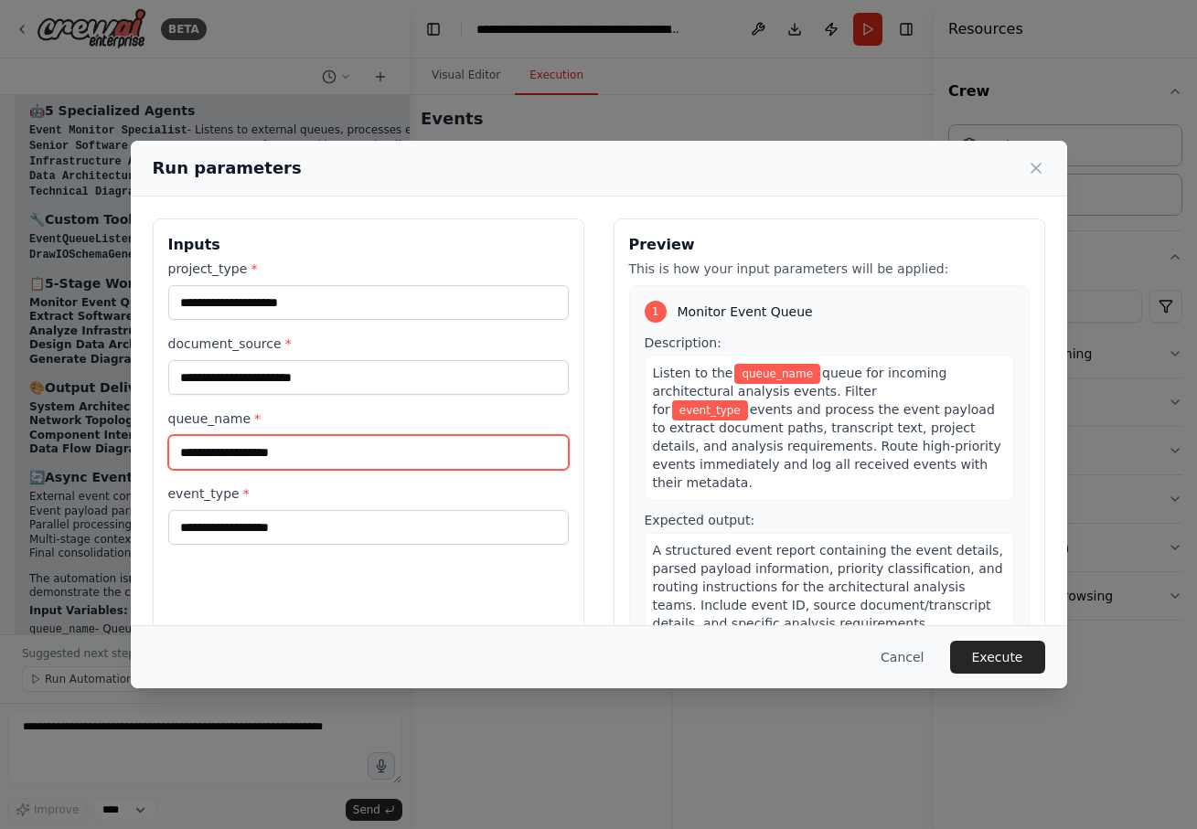
click at [404, 446] on input "queue_name *" at bounding box center [368, 452] width 400 height 35
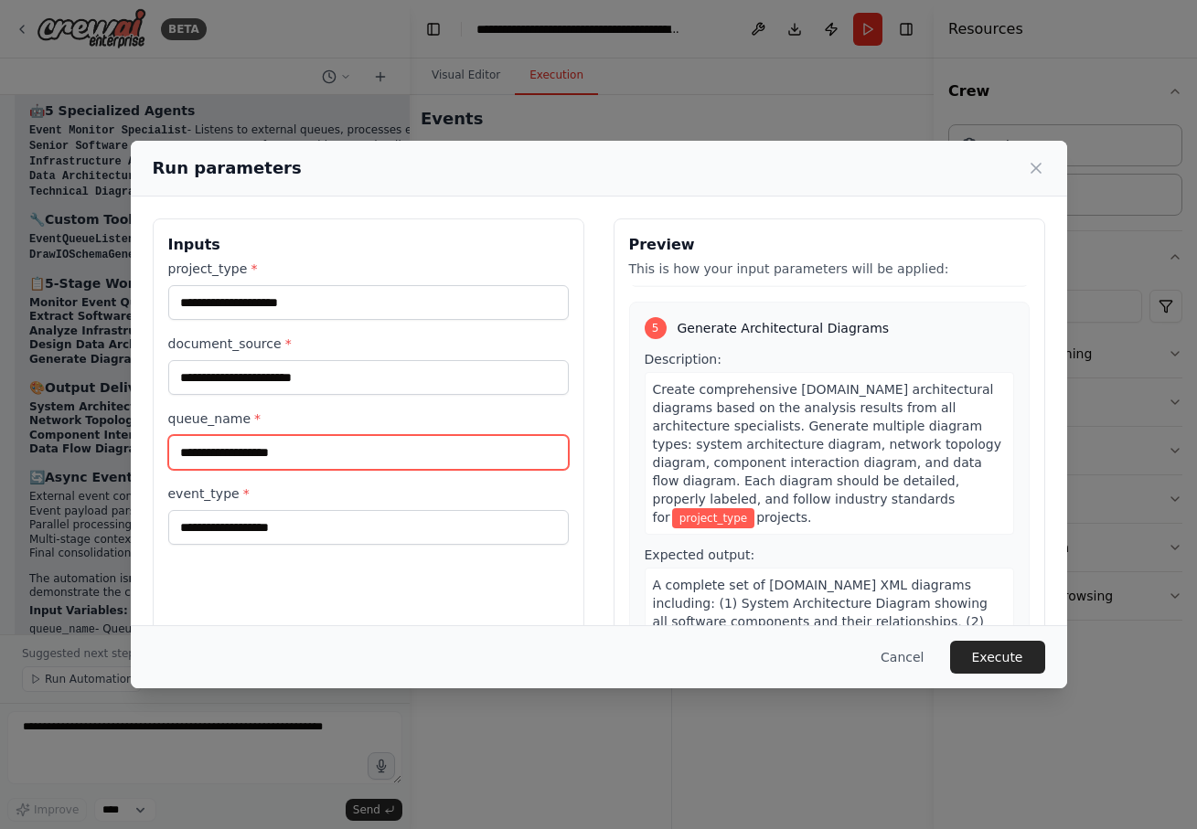
scroll to position [48, 0]
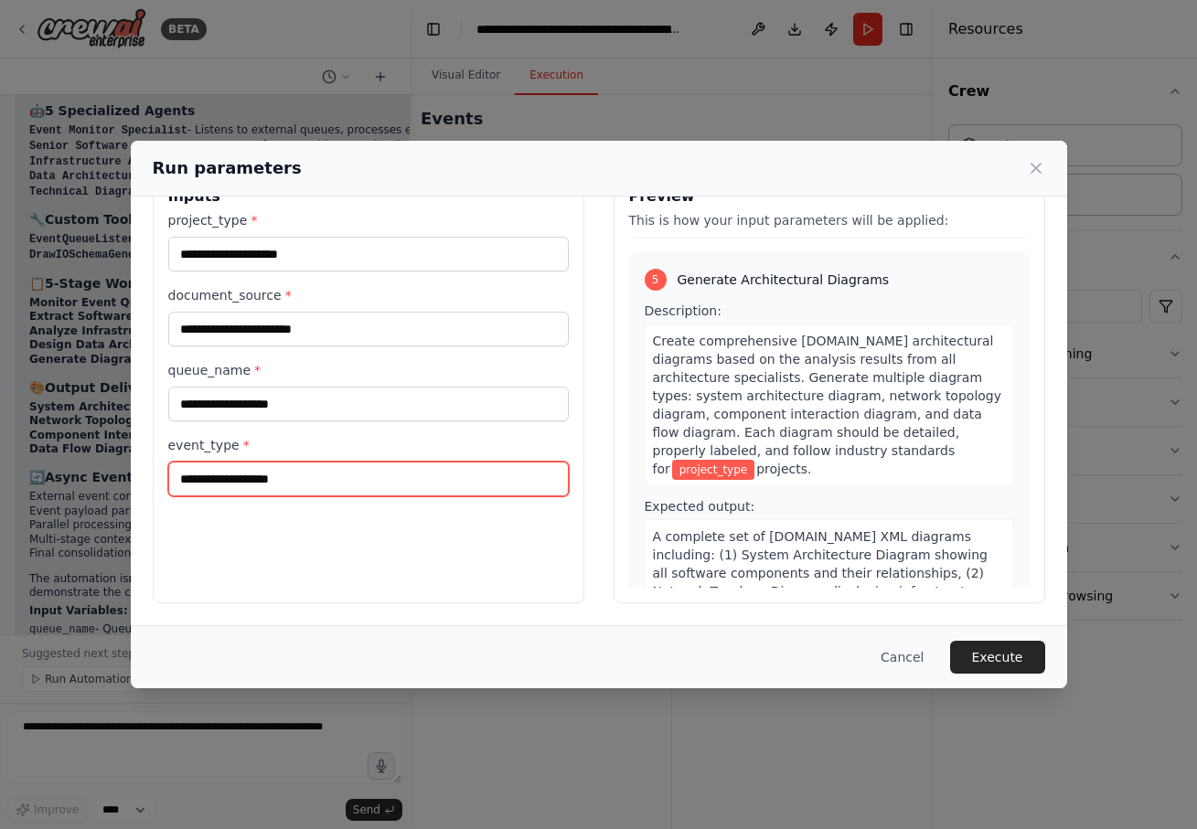
click at [490, 477] on input "event_type *" at bounding box center [368, 479] width 400 height 35
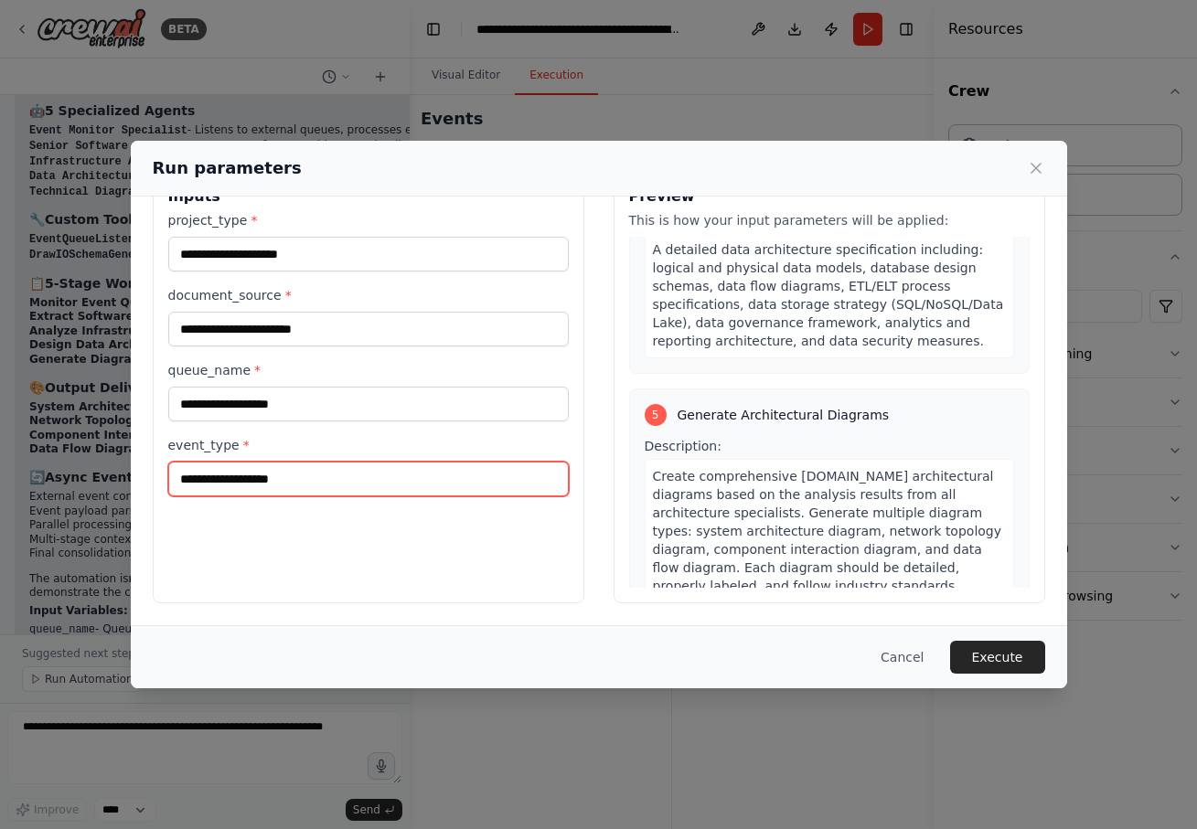
scroll to position [1636, 0]
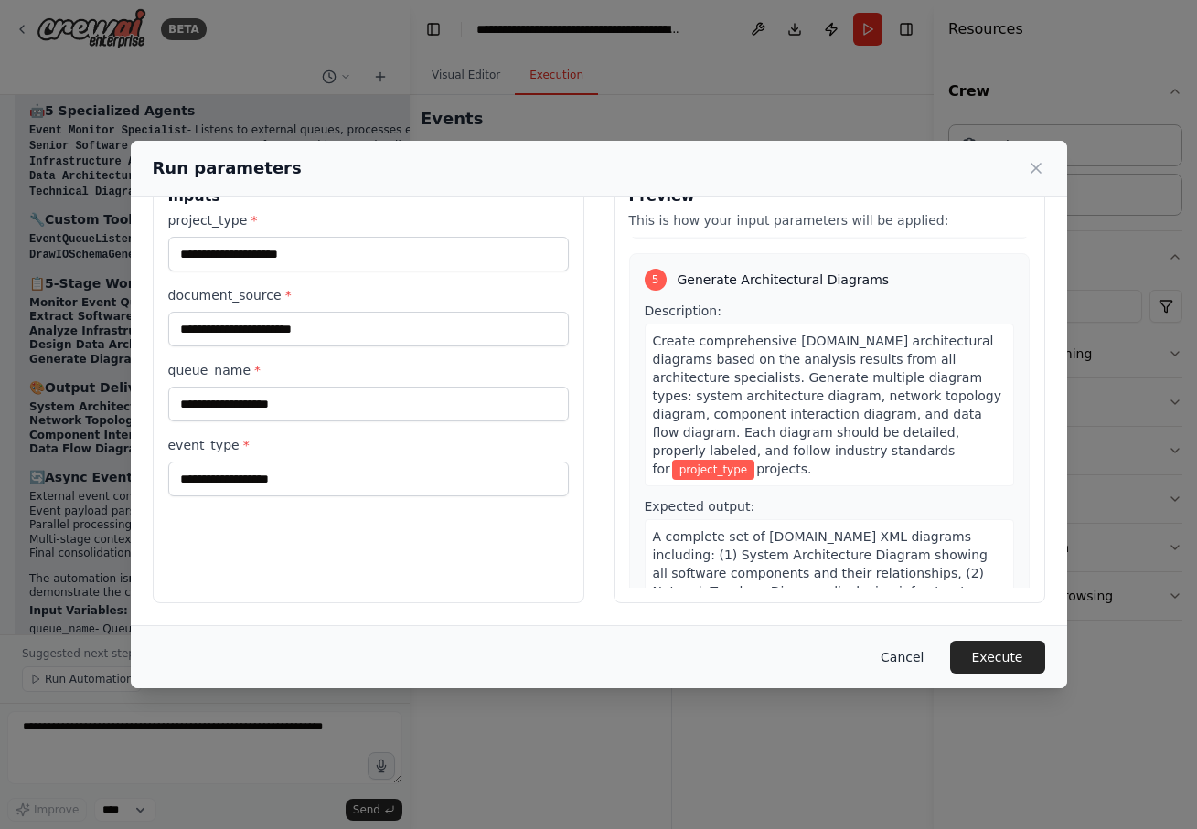
click at [899, 655] on button "Cancel" at bounding box center [902, 657] width 72 height 33
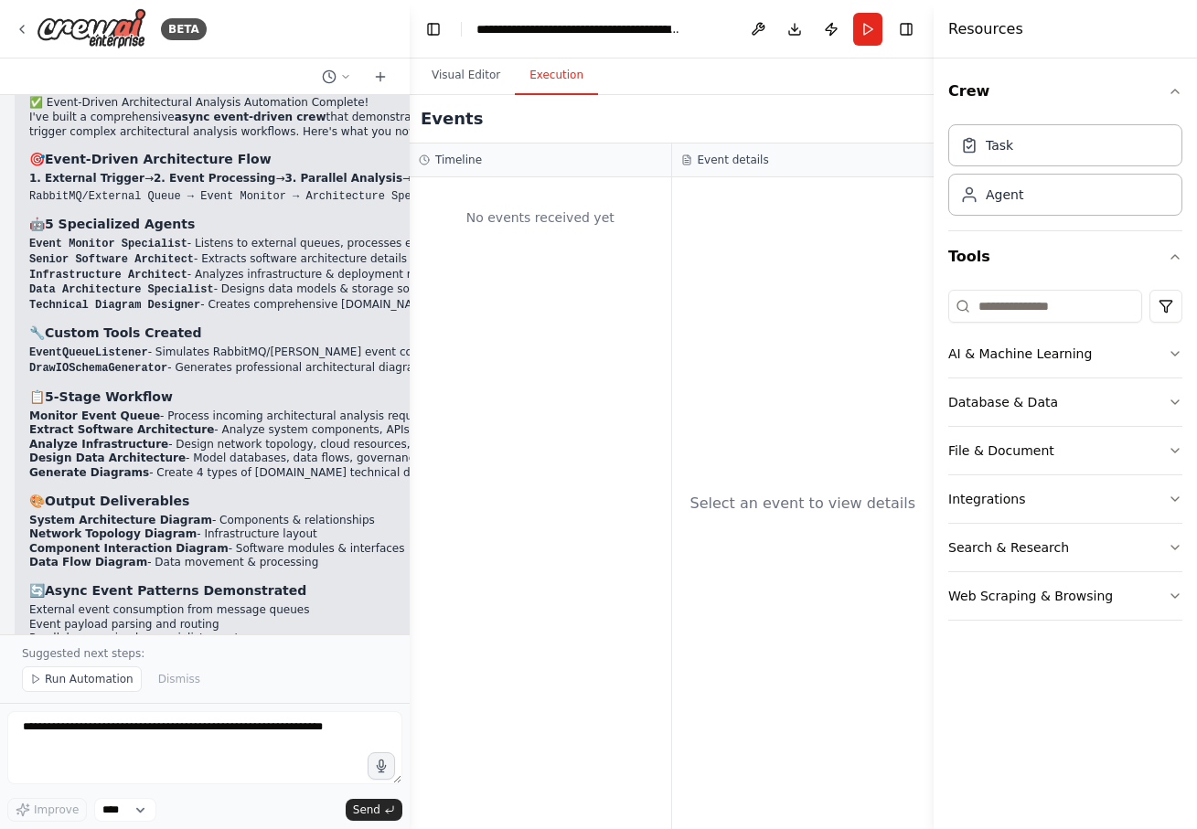
scroll to position [3694, 0]
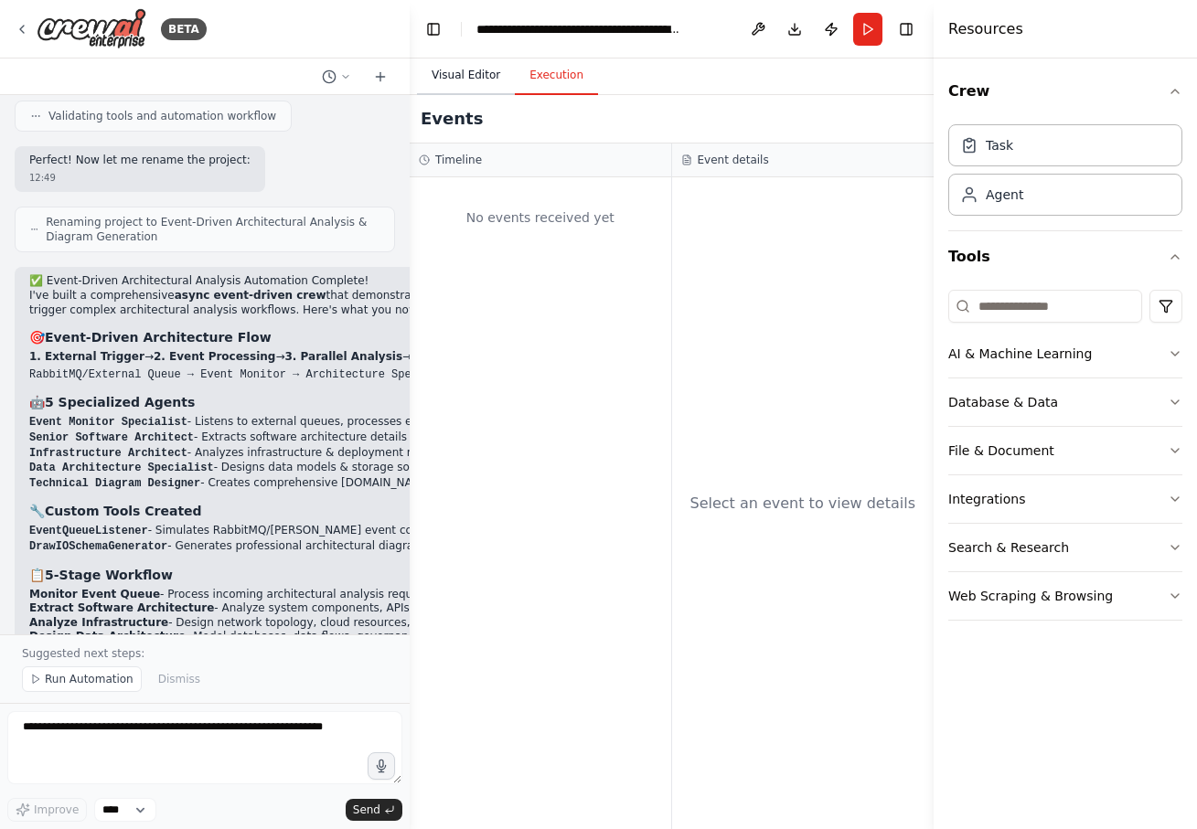
click at [494, 74] on button "Visual Editor" at bounding box center [466, 76] width 98 height 38
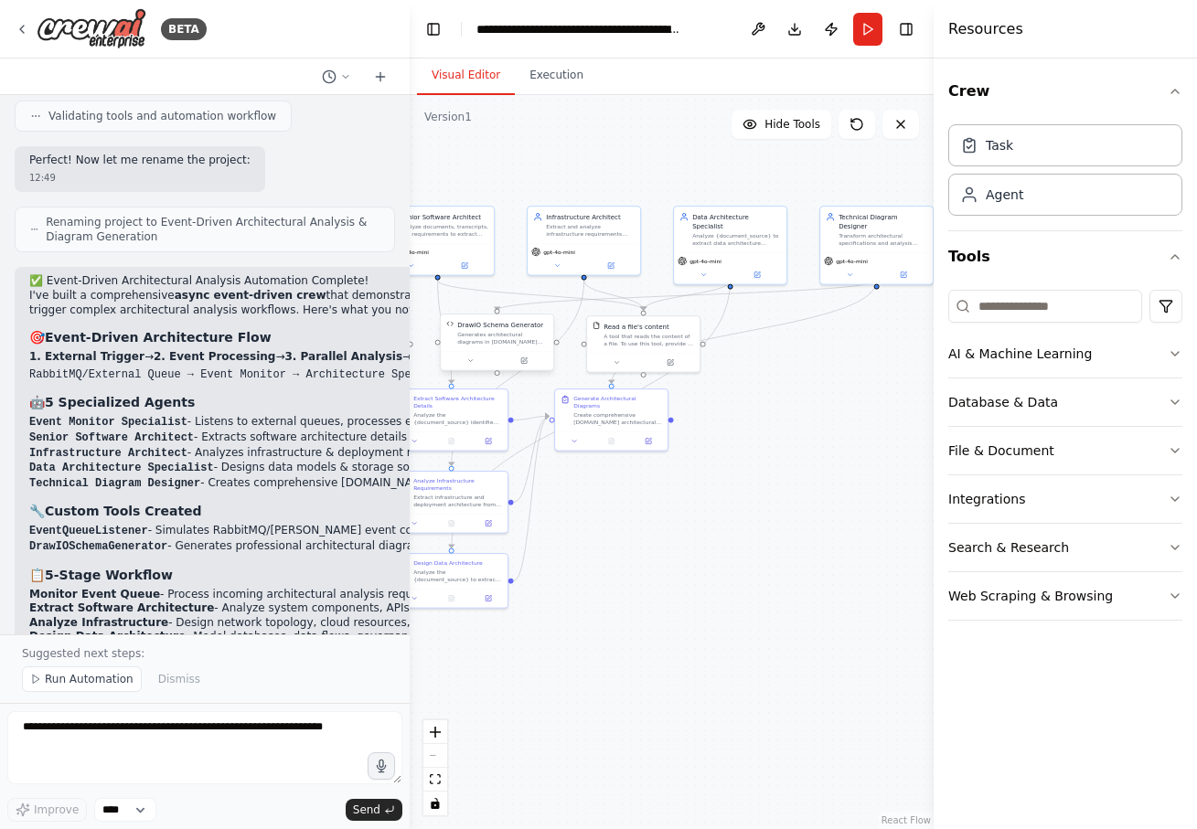
click at [516, 338] on div "Generates architectural diagrams in [DOMAIN_NAME] XML format based on schema ty…" at bounding box center [502, 338] width 90 height 15
click at [528, 362] on button at bounding box center [524, 361] width 52 height 11
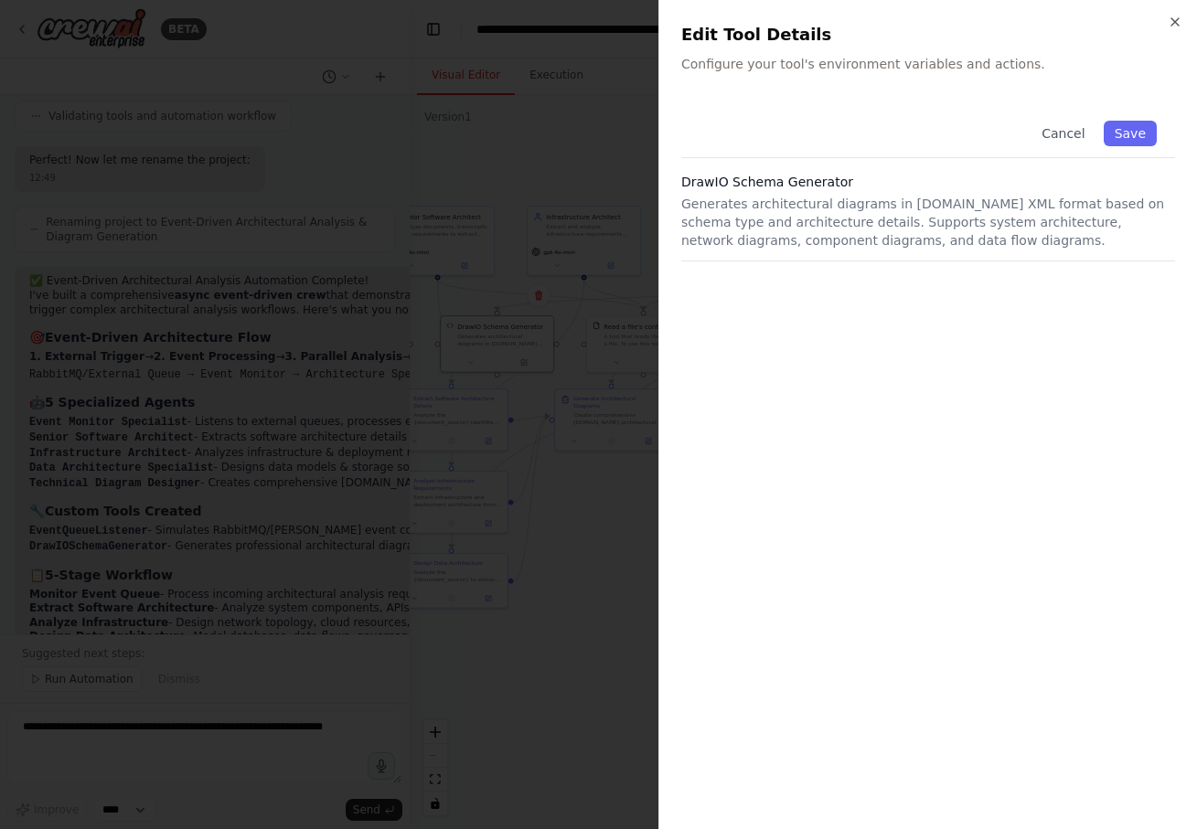
scroll to position [3986, 0]
